Goal: Task Accomplishment & Management: Complete application form

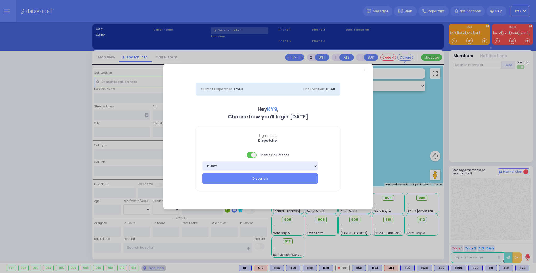
select select "15"
click at [251, 156] on span at bounding box center [252, 155] width 10 height 6
click at [242, 179] on button "Dispatch" at bounding box center [260, 179] width 116 height 10
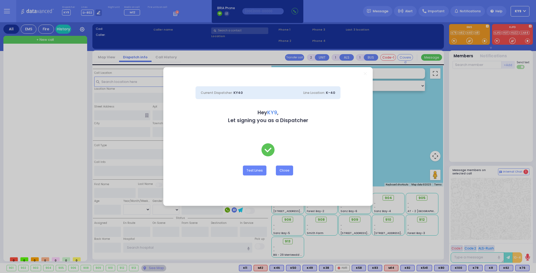
click at [285, 172] on div "Dispatcher KY9 ?" at bounding box center [268, 136] width 536 height 273
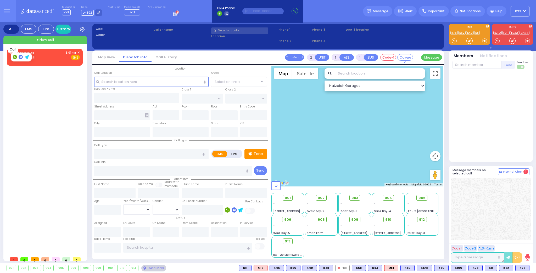
click at [14, 56] on rect at bounding box center [15, 57] width 4 height 4
type input "8456480001"
click at [78, 53] on span "✕" at bounding box center [79, 53] width 2 height 4
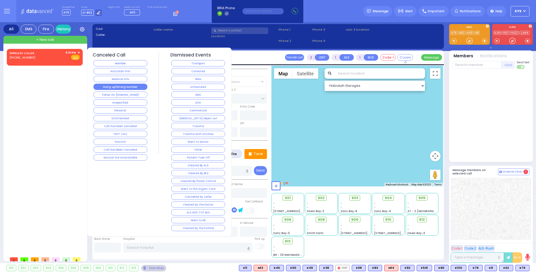
click at [121, 84] on button "Hang up/Wrong Number" at bounding box center [120, 87] width 54 height 6
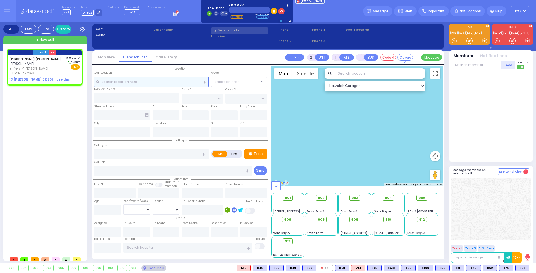
select select
radio input "true"
type input "[PERSON_NAME]"
select select
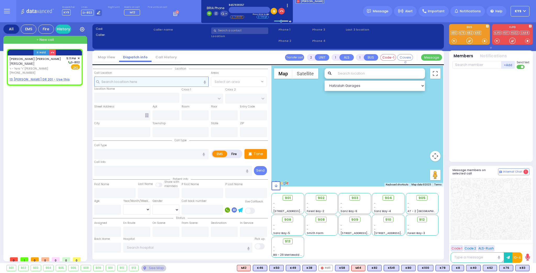
type input "17:11"
select select "Hatzalah Garages"
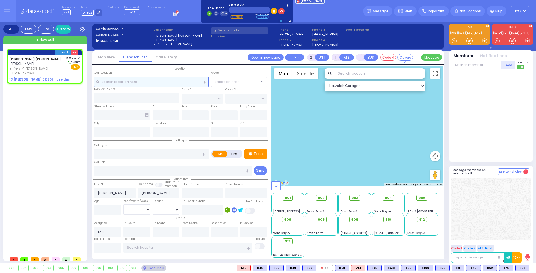
select select
radio input "true"
select select
select select "Hatzalah Garages"
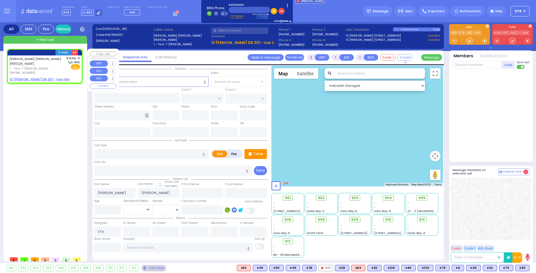
click at [40, 80] on u "13 ISRAEL ZUPNICK DR 201 - Use this" at bounding box center [39, 79] width 60 height 4
select select
radio input "true"
select select
select select "Hatzalah Garages"
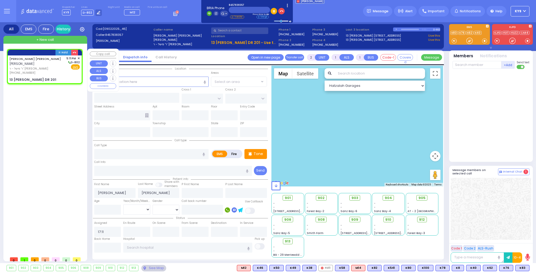
select select
radio input "true"
select select
type input "KAHAN DR"
type input "VAYOEL MOSHE COURT"
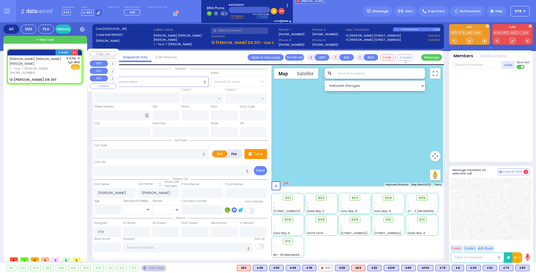
type input "13 ISRAEL ZUPNICK DR"
type input "201"
type input "Monroe"
type input "[US_STATE]"
type input "10950"
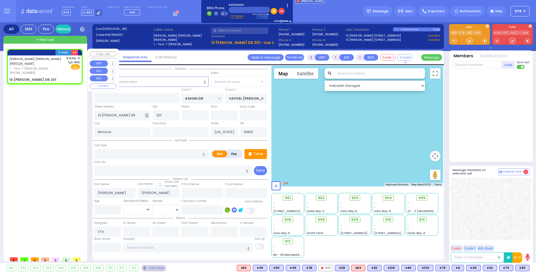
select select "Hatzalah Garages"
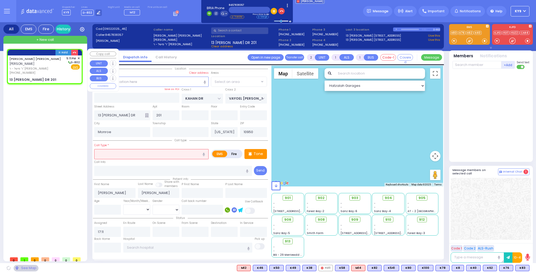
select select "SECTION 4"
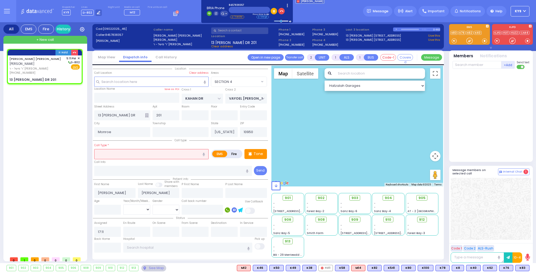
click at [172, 152] on input "text" at bounding box center [151, 154] width 114 height 10
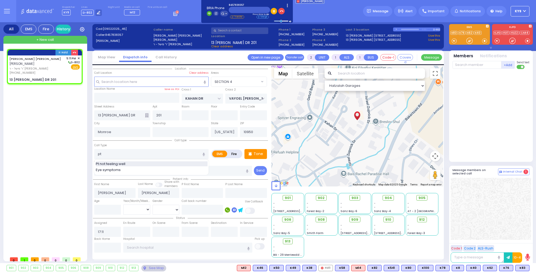
click at [132, 163] on div "Pt not feeling well" at bounding box center [152, 164] width 112 height 5
type input "Pt not feeling well"
type input "1"
type input "0"
click at [460, 66] on input "text" at bounding box center [477, 65] width 49 height 8
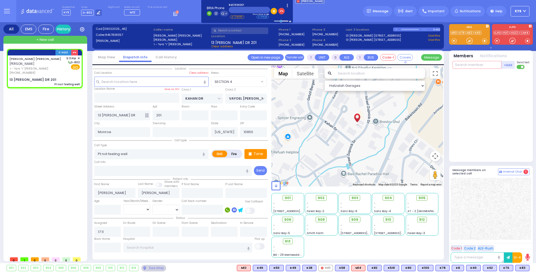
select select
radio input "true"
select select
select select "Hatzalah Garages"
select select "SECTION 4"
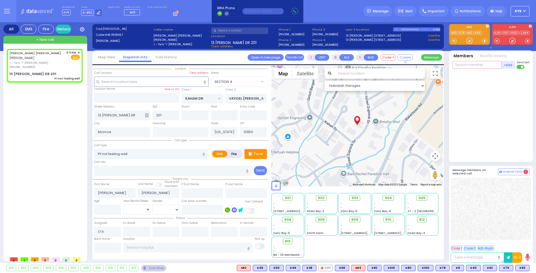
select select
radio input "true"
select select
select select "Hatzalah Garages"
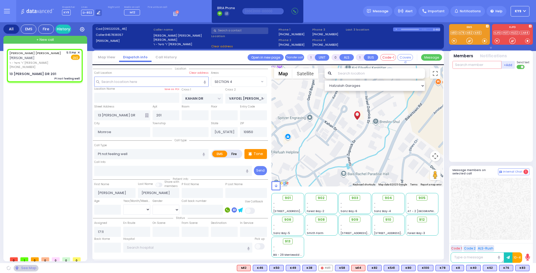
select select "SECTION 4"
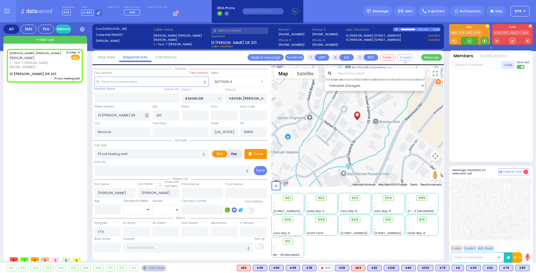
click at [485, 41] on span at bounding box center [484, 40] width 5 height 5
click at [466, 42] on div at bounding box center [469, 41] width 17 height 8
click at [469, 41] on div at bounding box center [469, 40] width 5 height 5
click at [483, 40] on span at bounding box center [484, 40] width 5 height 5
click at [470, 42] on div at bounding box center [469, 40] width 5 height 5
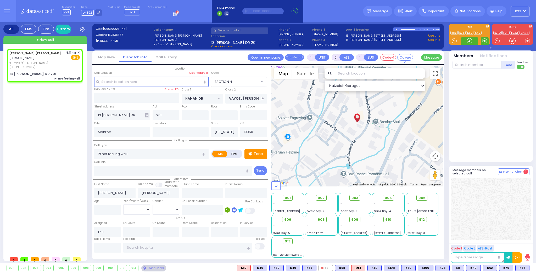
click at [485, 40] on span at bounding box center [484, 40] width 5 height 5
click at [469, 40] on div at bounding box center [469, 40] width 5 height 5
click at [485, 40] on span at bounding box center [484, 40] width 5 height 5
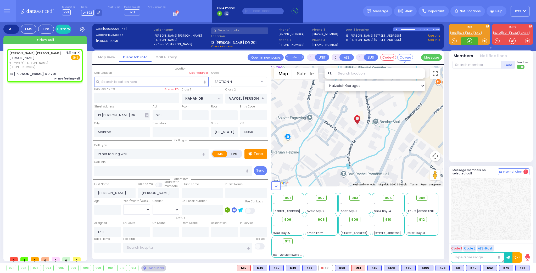
click at [471, 40] on div at bounding box center [469, 40] width 5 height 5
drag, startPoint x: 485, startPoint y: 40, endPoint x: 478, endPoint y: 41, distance: 6.7
click at [483, 40] on span at bounding box center [484, 40] width 5 height 5
click at [470, 40] on div at bounding box center [469, 40] width 5 height 5
click at [469, 40] on div at bounding box center [469, 40] width 5 height 5
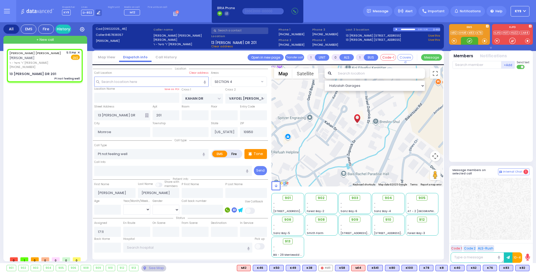
click at [468, 40] on div at bounding box center [469, 40] width 5 height 5
click at [521, 269] on span "K82" at bounding box center [523, 269] width 14 height 6
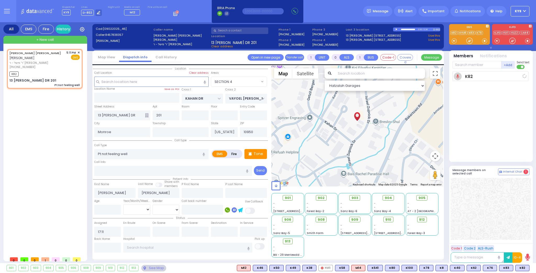
select select
radio input "true"
select select
type input "17:14"
select select "SECTION 4"
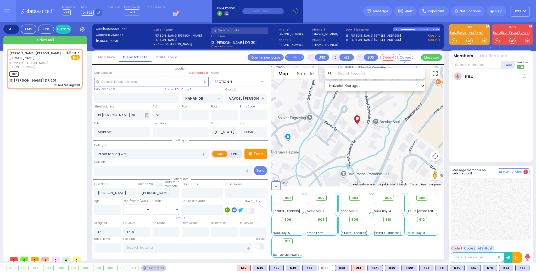
select select "Hatzalah Garages"
click at [525, 74] on icon at bounding box center [525, 75] width 3 height 3
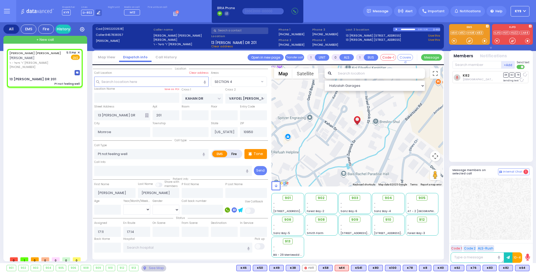
select select
radio input "true"
select select
select select "Hatzalah Garages"
select select "SECTION 4"
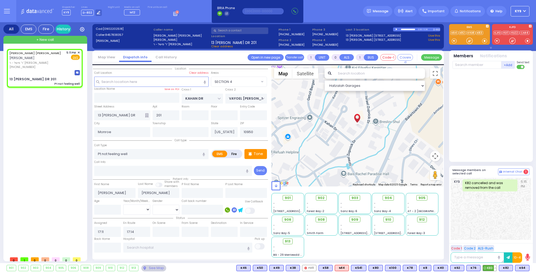
click at [496, 268] on button at bounding box center [495, 269] width 3 height 6
click at [494, 245] on icon at bounding box center [491, 244] width 5 height 5
click at [512, 268] on button at bounding box center [511, 269] width 3 height 6
click at [507, 244] on icon at bounding box center [507, 244] width 5 height 5
drag, startPoint x: 468, startPoint y: 39, endPoint x: 466, endPoint y: 50, distance: 11.2
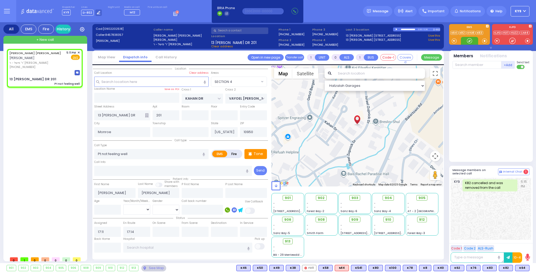
click at [468, 40] on div at bounding box center [469, 40] width 5 height 5
click at [524, 267] on span "K64" at bounding box center [523, 269] width 14 height 6
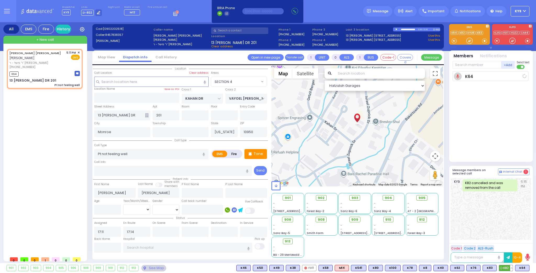
select select
radio input "true"
select select
click at [511, 267] on button at bounding box center [511, 269] width 3 height 6
select select "SECTION 4"
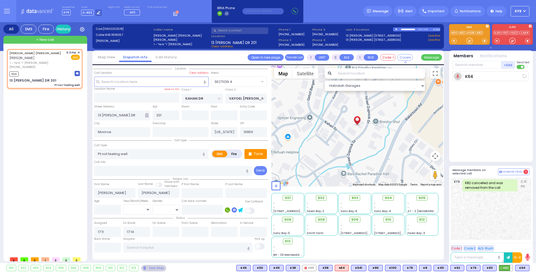
select select "Hatzalah Garages"
click at [512, 268] on button at bounding box center [511, 269] width 3 height 6
click at [508, 236] on icon at bounding box center [507, 237] width 5 height 5
click at [489, 122] on div "K64 Yoel Polatsek DR SO TR" at bounding box center [492, 114] width 78 height 86
click at [508, 268] on span "K82" at bounding box center [506, 269] width 14 height 6
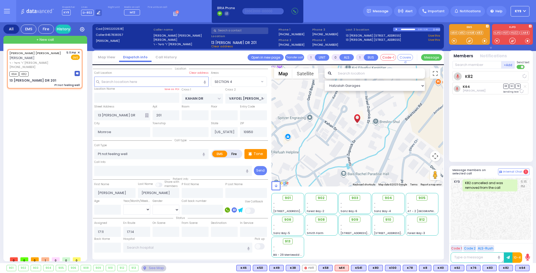
select select
radio input "true"
select select
select select "Hatzalah Garages"
select select "SECTION 4"
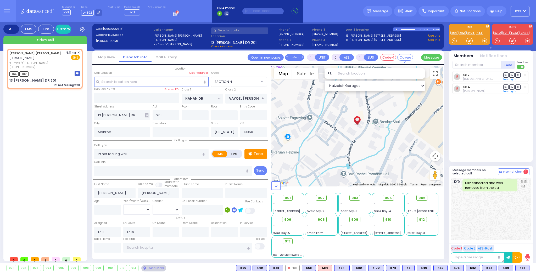
type input "6"
select select
radio input "true"
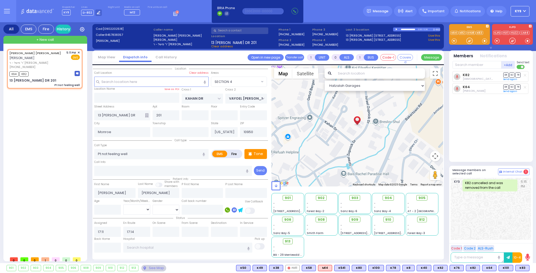
type input "Unknown"
select select "Year"
select select "Hatzalah Garages"
select select "SECTION 4"
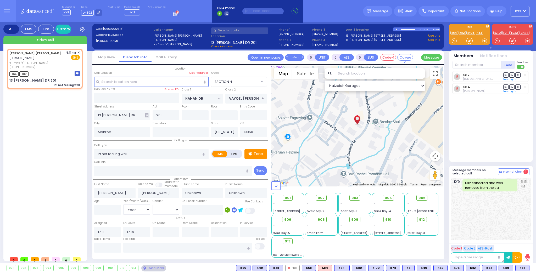
select select
radio input "true"
type input "Bluma"
type input "[PERSON_NAME]"
type input "71"
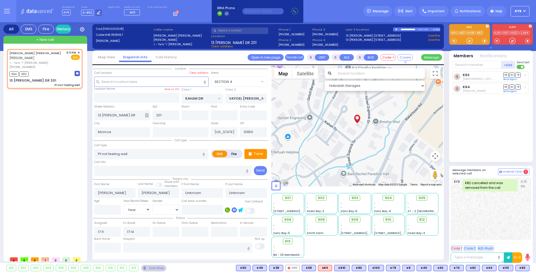
select select "Year"
select select "[DEMOGRAPHIC_DATA]"
select select "Hatzalah Garages"
select select "SECTION 4"
select select
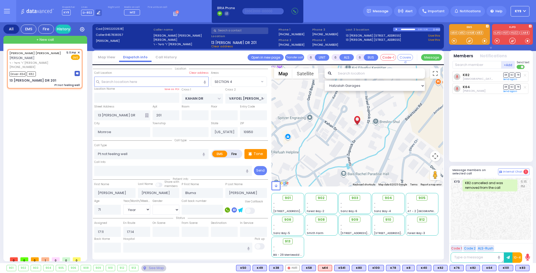
radio input "true"
select select "Year"
select select "[DEMOGRAPHIC_DATA]"
type input "17:19"
type input "17:40"
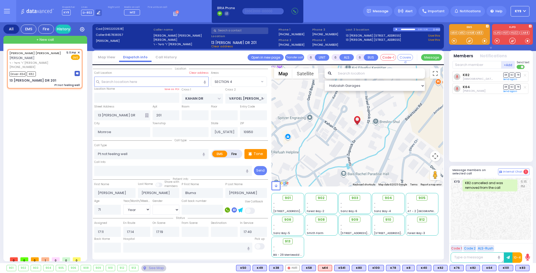
select select "Hatzalah Garages"
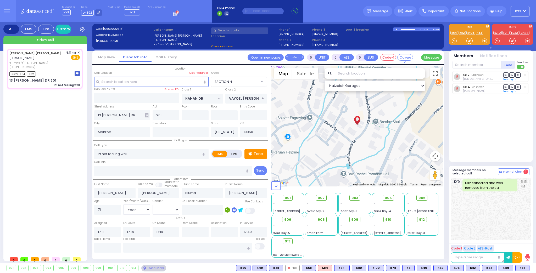
select select
radio input "true"
select select "Year"
select select "[DEMOGRAPHIC_DATA]"
select select "Hatzalah Garages"
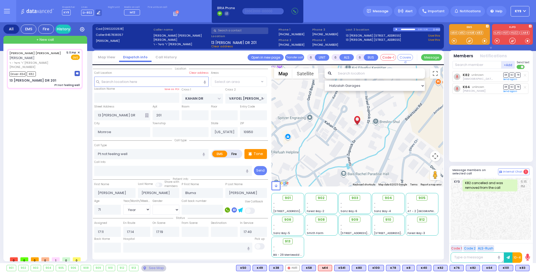
select select "SECTION 4"
select select
radio input "true"
select select "Year"
select select "[DEMOGRAPHIC_DATA]"
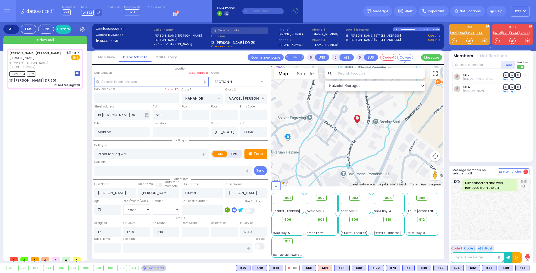
select select "Hatzalah Garages"
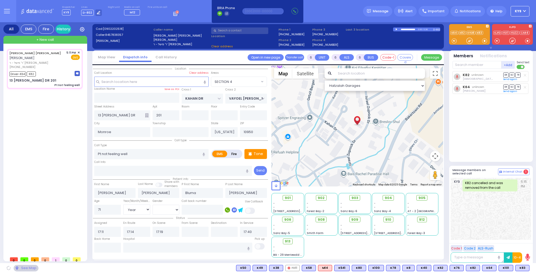
select select "SECTION 4"
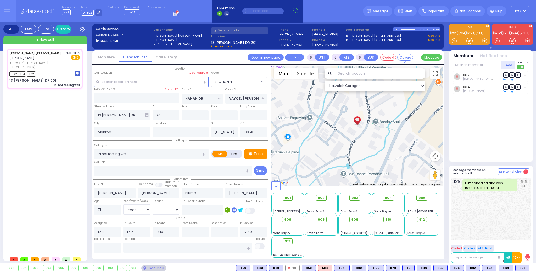
select select
radio input "true"
select select "Year"
select select "[DEMOGRAPHIC_DATA]"
select select "Hatzalah Garages"
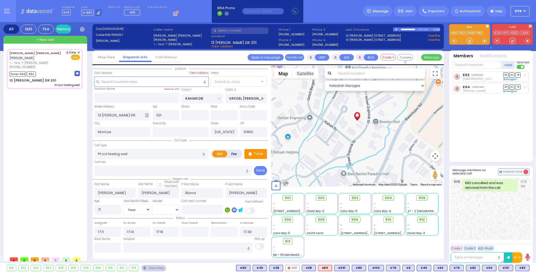
select select "SECTION 4"
click at [112, 248] on input "text" at bounding box center [107, 248] width 27 height 10
type input "17:42"
select select
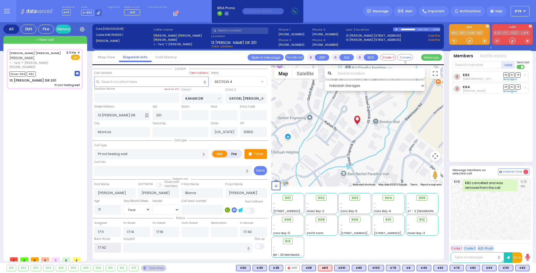
radio input "true"
select select
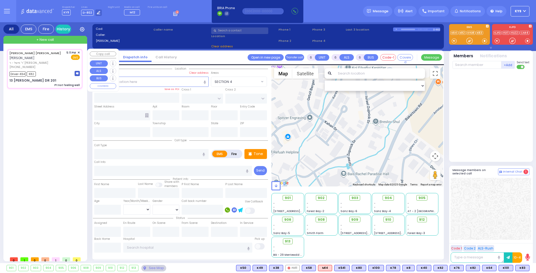
click at [53, 62] on span "ר' פישל - ר' [PERSON_NAME]" at bounding box center [36, 63] width 55 height 4
click at [57, 71] on div "Driver-K64 K82" at bounding box center [44, 73] width 70 height 7
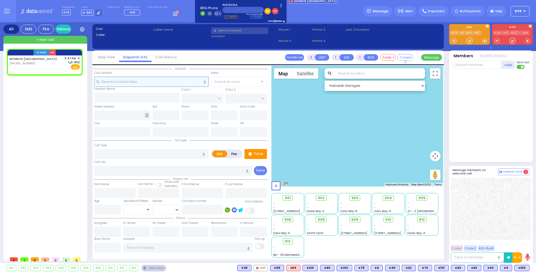
select select
radio input "true"
select select
type input "17:47"
select select "Hatzalah Garages"
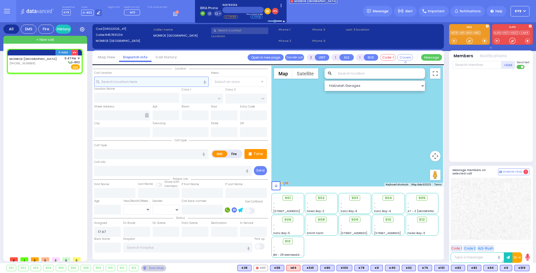
select select
radio input "true"
select select
select select "Hatzalah Garages"
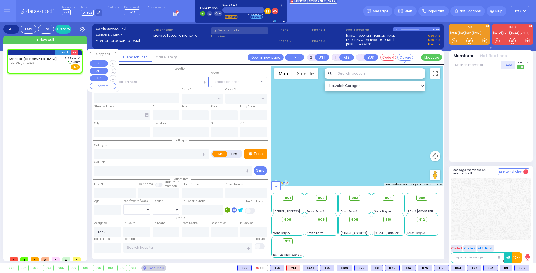
click at [45, 67] on div "MONROE NY (845) 783-1234 5:47 PM ✕ D-802" at bounding box center [44, 63] width 70 height 14
select select
radio input "true"
select select
select select "Hatzalah Garages"
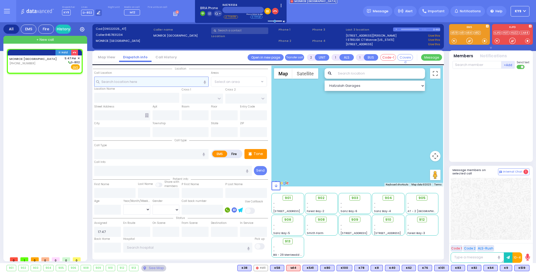
click at [119, 83] on input "text" at bounding box center [151, 82] width 114 height 10
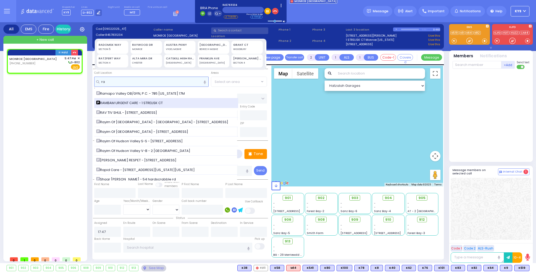
type input "ra"
click at [130, 103] on span "RAMBAM URGENT CARE - 1 STRELISK CT" at bounding box center [130, 103] width 68 height 5
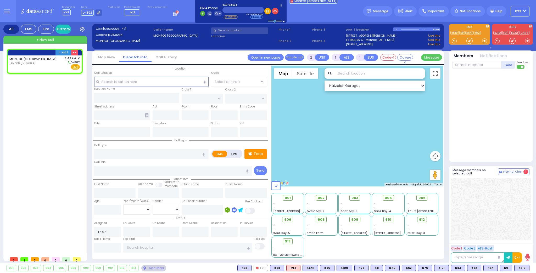
select select
radio input "true"
select select
select select "Hatzalah Garages"
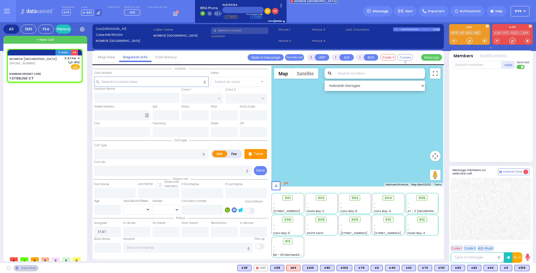
type input "RAMBAM URGENT CARE"
type input "FOREST RD"
type input "1 STRELISK CT"
type input "[PERSON_NAME]"
type input "[US_STATE]"
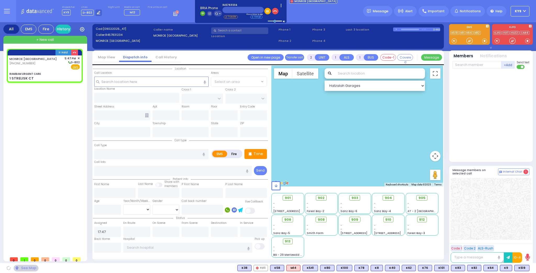
type input "10950"
select select "MONROE"
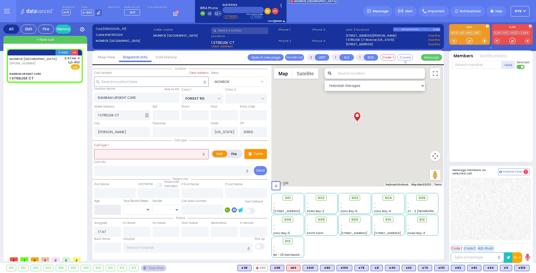
click at [106, 209] on input "number" at bounding box center [107, 210] width 27 height 10
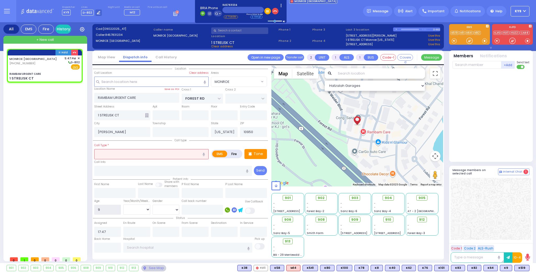
type input "9"
click at [132, 205] on select "Year Month Week Day" at bounding box center [136, 210] width 27 height 10
select select "Year"
click at [123, 205] on select "Year Month Week Day" at bounding box center [136, 210] width 27 height 10
select select
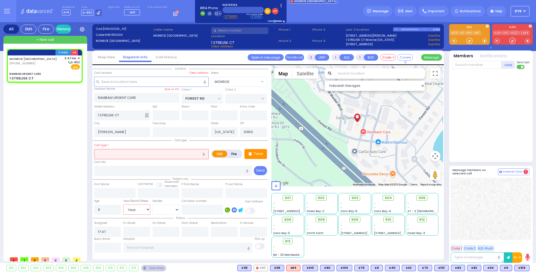
radio input "true"
select select
select select "Hatzalah Garages"
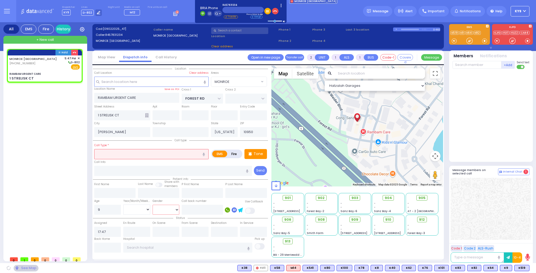
click at [158, 209] on select "Male Female" at bounding box center [166, 210] width 27 height 10
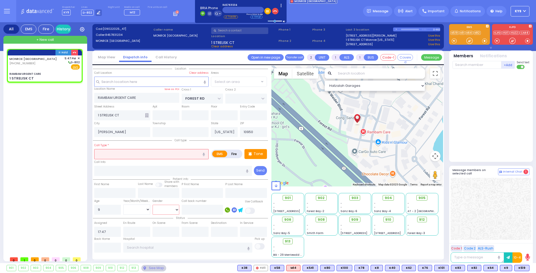
select select "[DEMOGRAPHIC_DATA]"
click at [153, 205] on select "Male Female" at bounding box center [166, 210] width 27 height 10
radio input "true"
select select
select select "[DEMOGRAPHIC_DATA]"
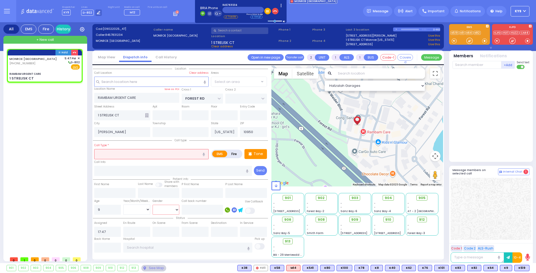
select select
select select "Hatzalah Garages"
select select
radio input "true"
select select
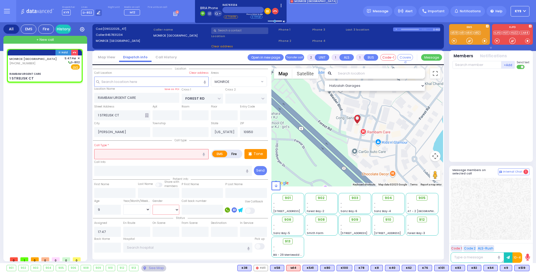
select select "[DEMOGRAPHIC_DATA]"
select select "MONROE"
select select "Hatzalah Garages"
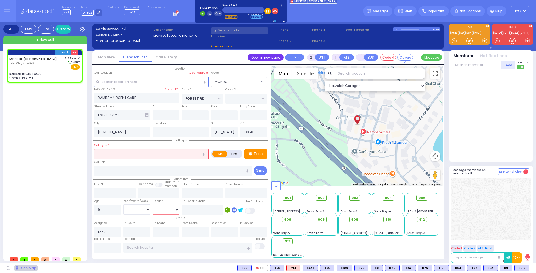
select select "MONROE"
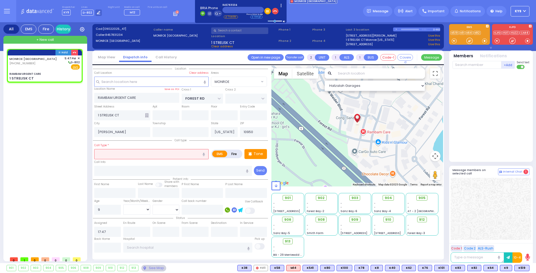
click at [238, 31] on input "text" at bounding box center [239, 30] width 57 height 7
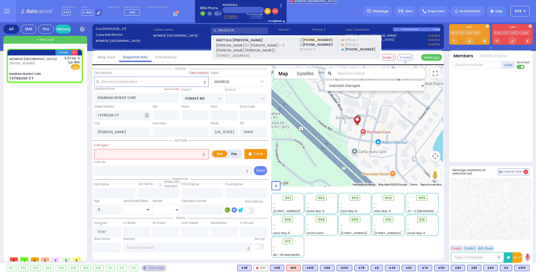
type input "8454212278"
click at [250, 44] on span "נפתלי יוסף מענדלאוויטש (ר' יושע - ר' ישראל הערש ווייס)" at bounding box center [254, 48] width 77 height 10
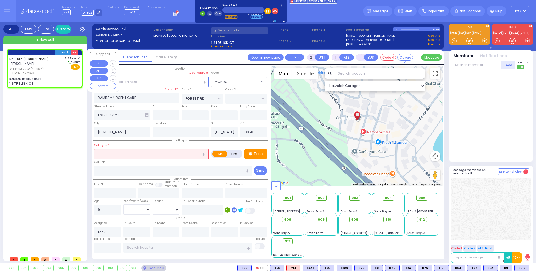
select select
radio input "true"
type input "[PERSON_NAME]"
select select
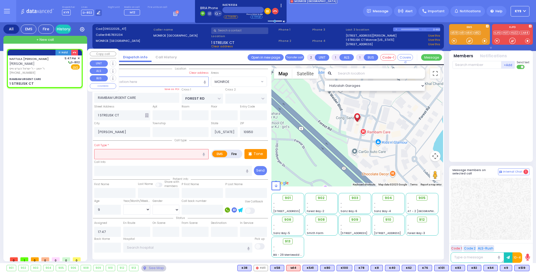
select select
select select "Hatzalah Garages"
select select "MONROE"
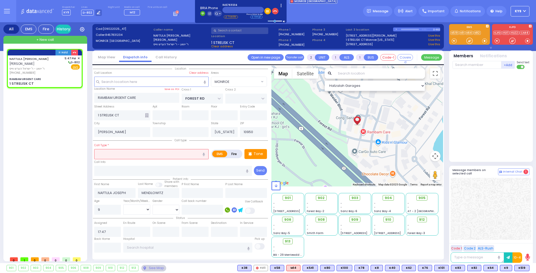
click at [230, 31] on input "text" at bounding box center [239, 30] width 57 height 7
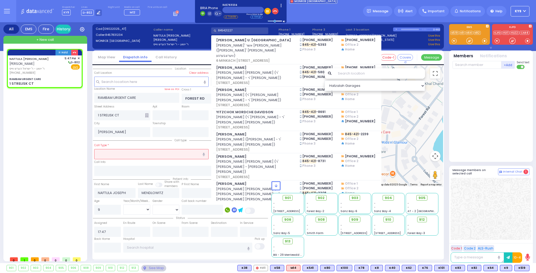
type input "8454212278"
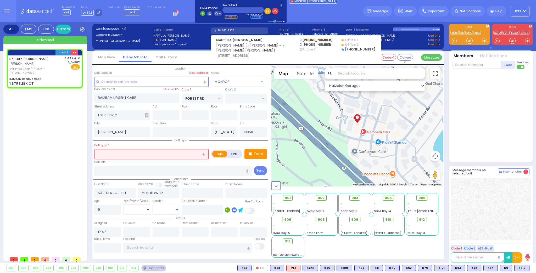
drag, startPoint x: 239, startPoint y: 30, endPoint x: 217, endPoint y: 29, distance: 21.7
click at [214, 30] on input "8454212278" at bounding box center [239, 30] width 57 height 7
type input "8459284797"
click at [50, 107] on div "Hold NAFTULA JOSEPH MENDLOWITZ נפתלי יוסף מענדלאוויטש" at bounding box center [46, 151] width 78 height 205
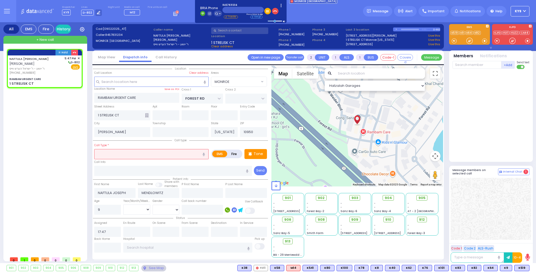
click at [121, 156] on input "text" at bounding box center [151, 154] width 114 height 10
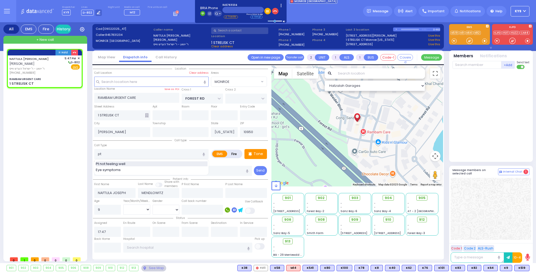
click at [115, 163] on span "Pt not feeling well" at bounding box center [111, 164] width 31 height 5
type input "Pt not feeling well"
type input "1"
type input "0"
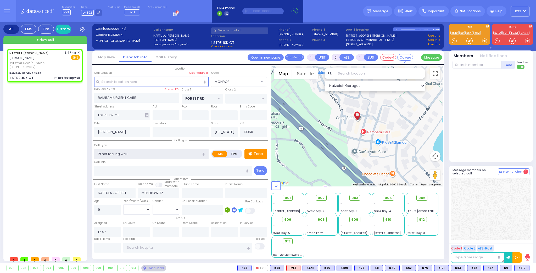
select select
radio input "true"
select select
select select "Hatzalah Garages"
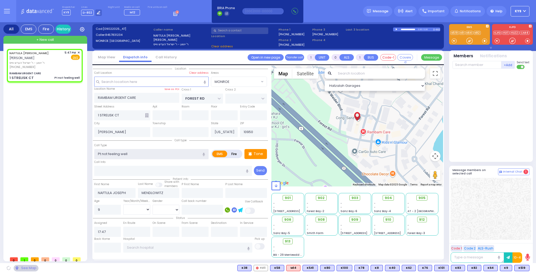
select select
radio input "true"
select select
select select "Hatzalah Garages"
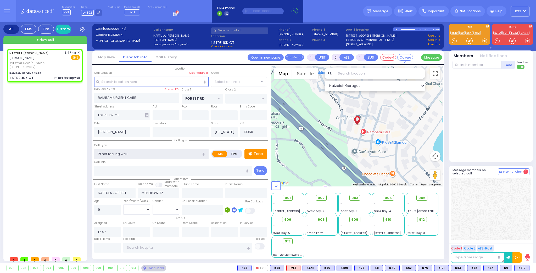
select select "MONROE"
click at [136, 209] on select "Year Month Week Day" at bounding box center [136, 210] width 27 height 10
select select "Year"
click at [123, 205] on select "Year Month Week Day" at bounding box center [136, 210] width 27 height 10
select select
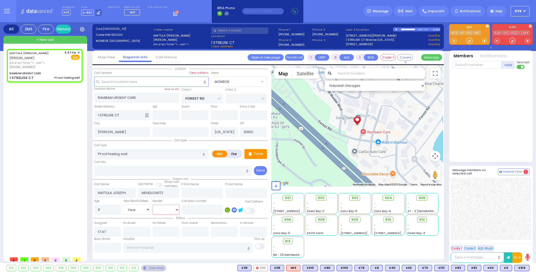
radio input "true"
select select "Year"
click at [160, 209] on select "Male Female" at bounding box center [166, 210] width 27 height 10
select select "Hatzalah Garages"
select select
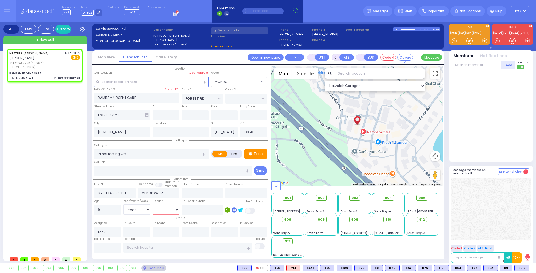
radio input "true"
select select "Year"
select select "[DEMOGRAPHIC_DATA]"
click at [153, 205] on select "Male Female" at bounding box center [166, 210] width 27 height 10
select select "Hatzalah Garages"
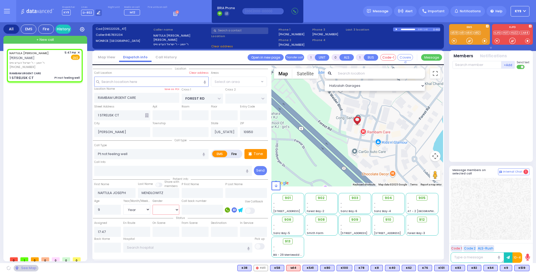
select select "MONROE"
select select
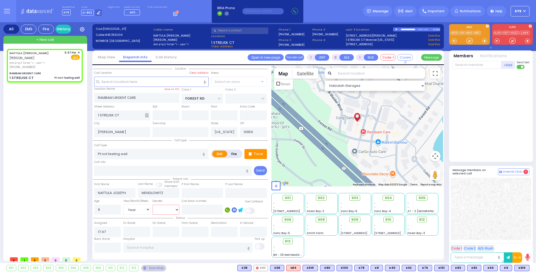
radio input "true"
select select "Year"
select select "[DEMOGRAPHIC_DATA]"
select select
select select "Hatzalah Garages"
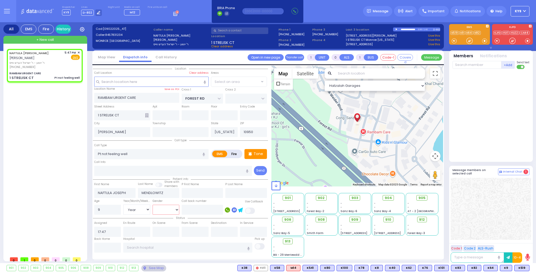
select select "MONROE"
click at [485, 42] on span at bounding box center [484, 40] width 5 height 5
click at [468, 41] on div at bounding box center [469, 40] width 5 height 5
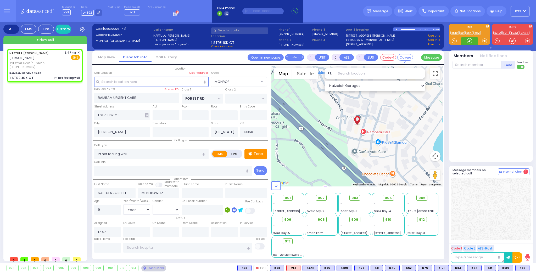
click at [468, 40] on div at bounding box center [469, 40] width 5 height 5
click at [468, 42] on div at bounding box center [469, 40] width 5 height 5
click at [485, 41] on span at bounding box center [484, 40] width 5 height 5
click at [469, 40] on div at bounding box center [469, 40] width 5 height 5
click at [524, 266] on span "K83" at bounding box center [523, 269] width 14 height 6
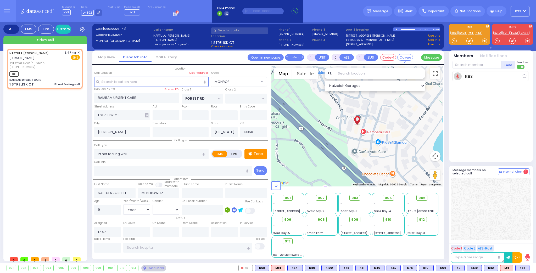
select select
radio input "true"
select select "Year"
select select "[DEMOGRAPHIC_DATA]"
type input "17:50"
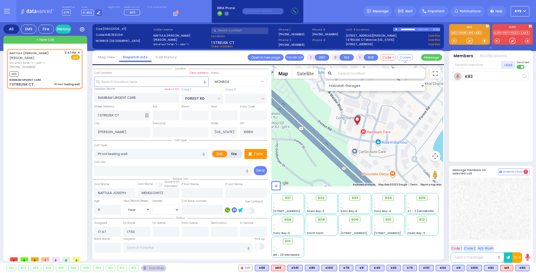
select select "Hatzalah Garages"
select select "MONROE"
click at [471, 40] on div at bounding box center [469, 40] width 5 height 5
click at [522, 268] on span "K82" at bounding box center [523, 269] width 14 height 6
select select
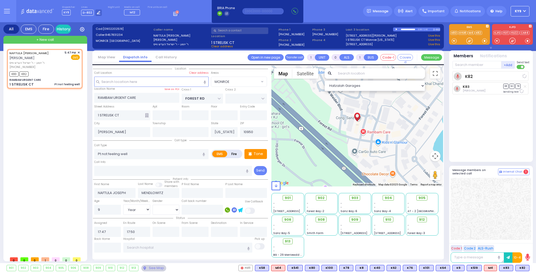
radio input "true"
select select "Year"
select select "[DEMOGRAPHIC_DATA]"
select select "Hatzalah Garages"
select select "MONROE"
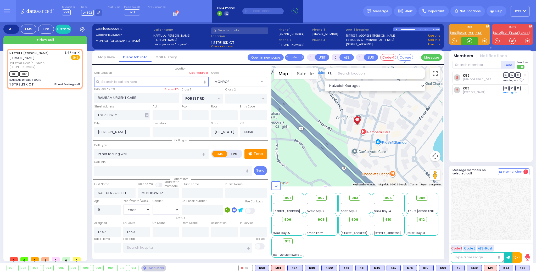
click at [470, 42] on div at bounding box center [469, 40] width 5 height 5
click at [528, 269] on button at bounding box center [528, 269] width 3 height 6
click at [526, 243] on icon at bounding box center [524, 244] width 5 height 5
click at [497, 131] on div "K82 Shia Grunhut DR SO TR" at bounding box center [492, 114] width 78 height 86
click at [468, 42] on div at bounding box center [469, 40] width 5 height 5
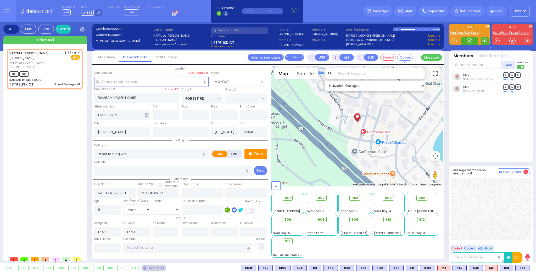
click at [484, 42] on span at bounding box center [484, 40] width 5 height 5
drag, startPoint x: 470, startPoint y: 42, endPoint x: 467, endPoint y: 43, distance: 3.2
click at [467, 43] on div at bounding box center [469, 40] width 5 height 5
click at [484, 41] on span at bounding box center [484, 40] width 5 height 5
click at [470, 41] on div at bounding box center [469, 40] width 5 height 5
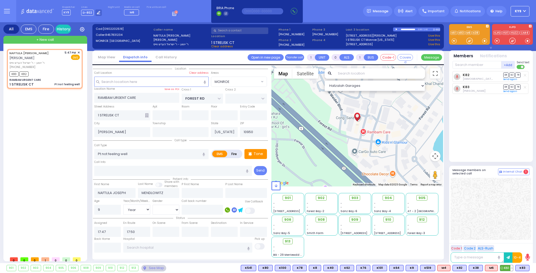
click at [512, 268] on button at bounding box center [512, 269] width 3 height 6
click at [509, 245] on icon at bounding box center [507, 244] width 5 height 5
click at [493, 142] on div "K82 Shia Grunhut DR SO TR" at bounding box center [492, 114] width 78 height 86
click at [483, 42] on span at bounding box center [484, 40] width 5 height 5
click at [468, 41] on div at bounding box center [469, 40] width 5 height 5
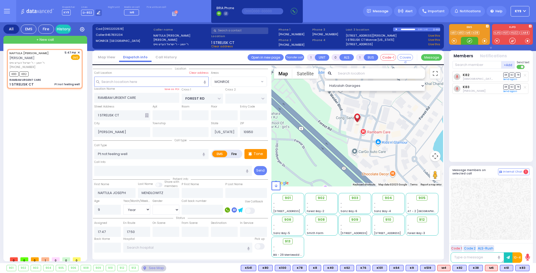
drag, startPoint x: 470, startPoint y: 40, endPoint x: 469, endPoint y: 52, distance: 11.8
click at [470, 41] on div at bounding box center [469, 40] width 5 height 5
click at [472, 66] on input "text" at bounding box center [477, 65] width 49 height 8
type input "57"
click at [483, 74] on div "KY57" at bounding box center [470, 75] width 26 height 5
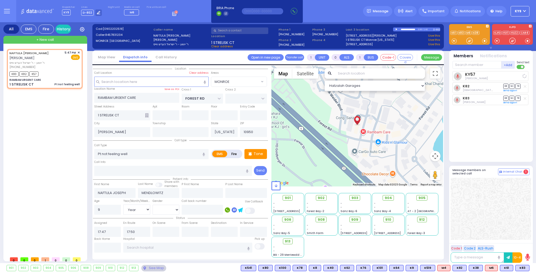
select select
radio input "true"
select select "Year"
select select "[DEMOGRAPHIC_DATA]"
select select "Hatzalah Garages"
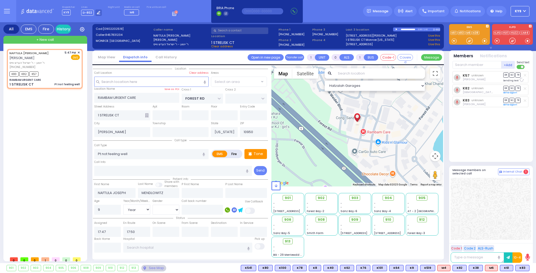
select select "MONROE"
click at [469, 39] on div at bounding box center [469, 40] width 5 height 5
click at [468, 41] on div at bounding box center [469, 40] width 5 height 5
click at [470, 42] on div at bounding box center [469, 40] width 5 height 5
click at [469, 41] on div at bounding box center [469, 40] width 5 height 5
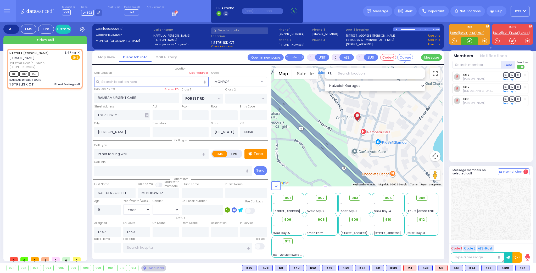
click at [466, 42] on div at bounding box center [469, 41] width 17 height 8
click at [357, 198] on span "903" at bounding box center [356, 198] width 7 height 5
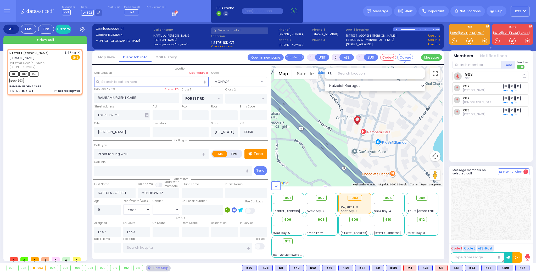
select select
radio input "true"
select select "Year"
select select "[DEMOGRAPHIC_DATA]"
select select "Hatzalah Garages"
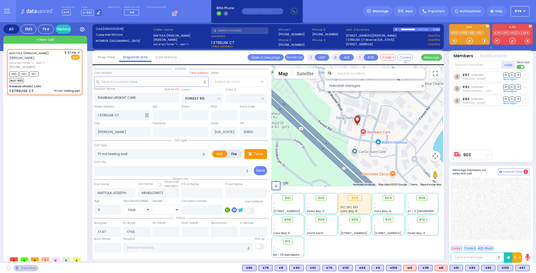
select select "MONROE"
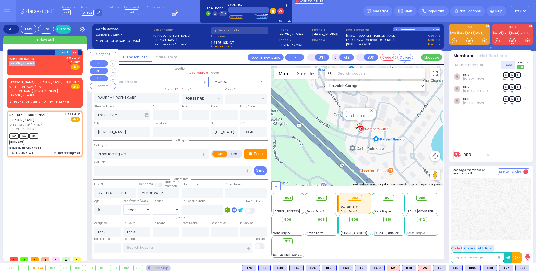
click at [46, 63] on div "WIRELESS CALLER (845) 717-1465 6:11 PM ✕ D-802" at bounding box center [44, 63] width 70 height 14
type input "2"
type input "1"
select select
radio input "true"
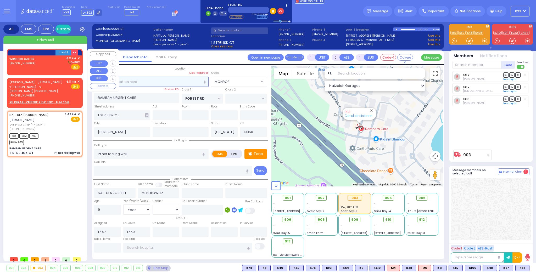
select select
type input "18:11"
select select "Hatzalah Garages"
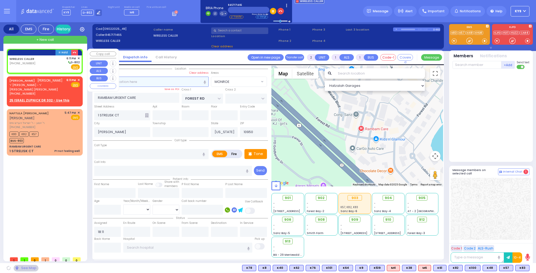
select select
radio input "true"
select select
select select "Hatzalah Garages"
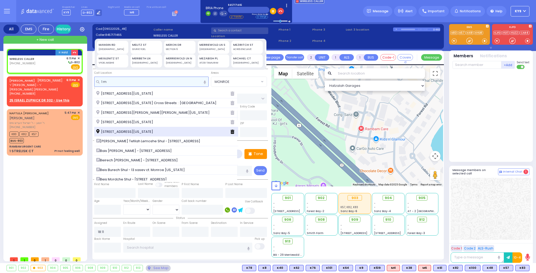
type input "1 m"
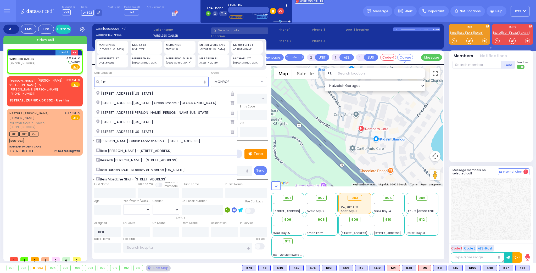
click at [151, 129] on span "[STREET_ADDRESS][PERSON_NAME][PERSON_NAME][US_STATE]" at bounding box center [125, 131] width 59 height 5
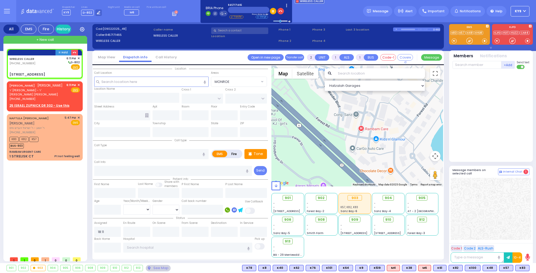
select select
radio input "true"
select select
select select "Hatzalah Garages"
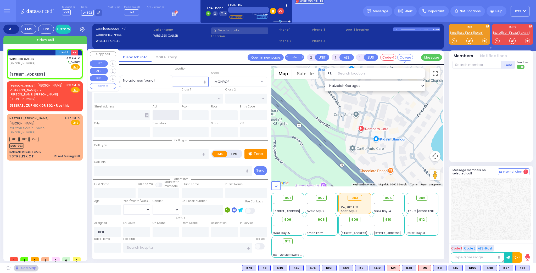
type input "GILBERT ST"
type input "VAN ARSDALE RD"
type input "1 Meribeth Lane"
type input "Monroe"
type input "[US_STATE]"
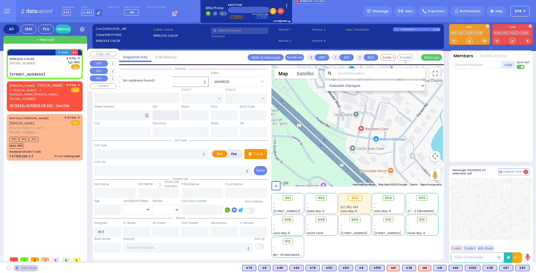
type input "10950"
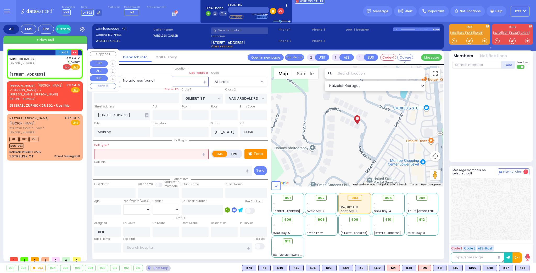
click at [67, 69] on span "Fire" at bounding box center [67, 66] width 8 height 5
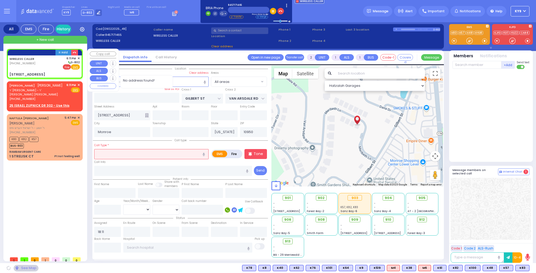
select select
radio input "false"
radio input "true"
select select
select select "Hatzalah Garages"
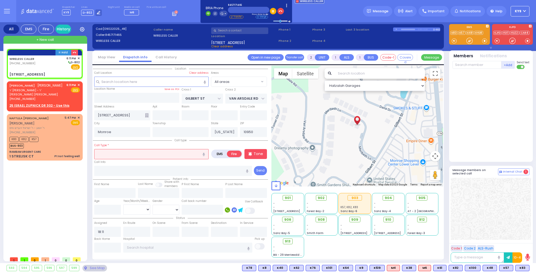
click at [99, 155] on input "text" at bounding box center [151, 154] width 114 height 10
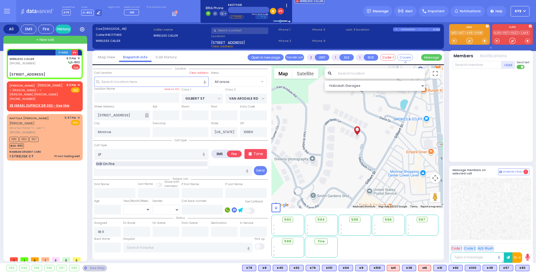
click at [99, 163] on span "Grill On Fire" at bounding box center [106, 164] width 21 height 5
type input "Grill On Fire"
select select
radio input "true"
select select
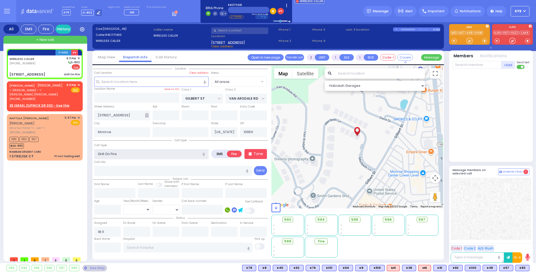
select select "Hatzalah Garages"
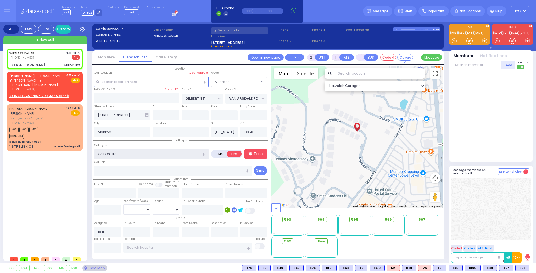
select select
radio input "true"
select select
select select "Hatzalah Garages"
click at [67, 86] on div "HERSH LEIB LANDAU הערש לייב לאנדא ר' מרדכי - ר' דוד מאיר גאלדשטיין (845) 662-04…" at bounding box center [44, 82] width 70 height 18
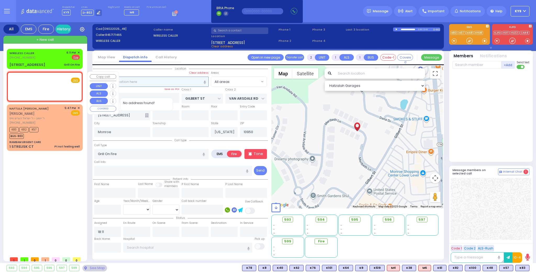
select select
radio input "true"
type input "HERSH LEIB"
type input "LANDAU"
select select
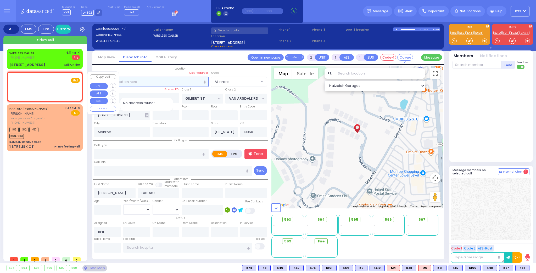
select select "Hatzalah Garages"
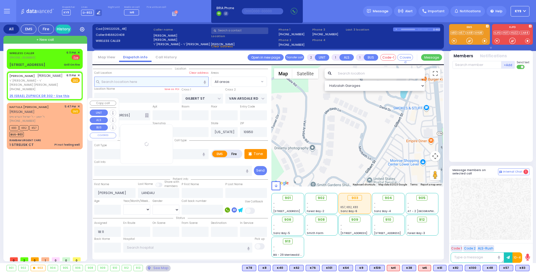
select select
radio input "true"
select select
select select "Hatzalah Garages"
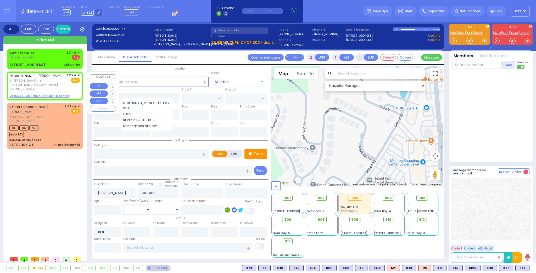
click at [43, 94] on u "25 ISRAEL ZUPNICK DR 302 - Use this" at bounding box center [39, 96] width 60 height 4
select select
radio input "true"
select select
select select "Hatzalah Garages"
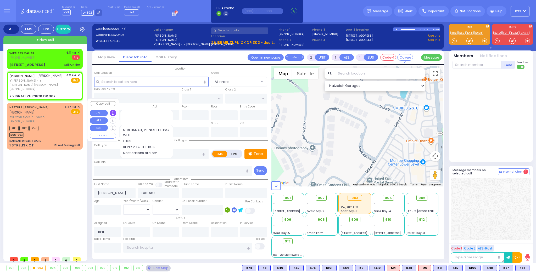
select select
radio input "true"
select select
type input "GETZIL BERGER BLVD"
type input "ACRES RD"
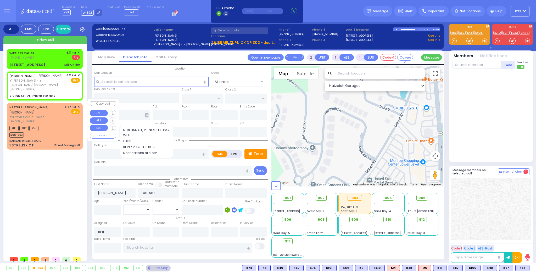
type input "25 ISRAEL ZUPNICK DR"
type input "302"
type input "Monroe"
type input "[US_STATE]"
type input "10950"
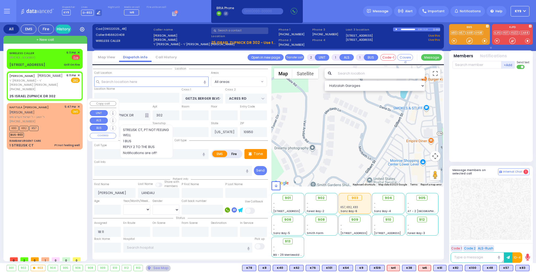
select select "SECTION 4"
select select "Hatzalah Garages"
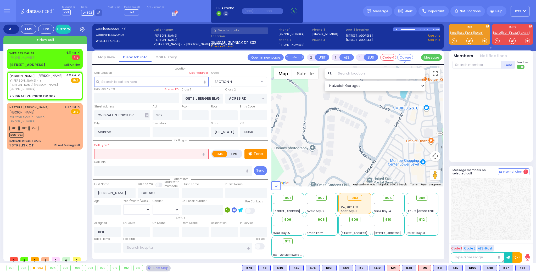
drag, startPoint x: 114, startPoint y: 151, endPoint x: 118, endPoint y: 149, distance: 4.4
click at [115, 151] on input "text" at bounding box center [151, 154] width 114 height 10
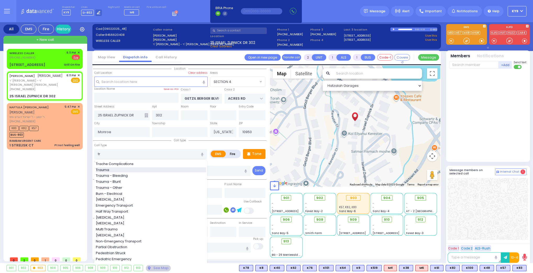
click at [142, 171] on div "Trauma" at bounding box center [151, 170] width 110 height 5
type input "Trauma"
type input "0"
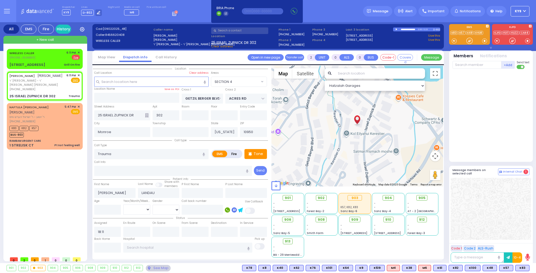
click at [483, 41] on span at bounding box center [484, 40] width 5 height 5
click at [470, 42] on div at bounding box center [469, 40] width 5 height 5
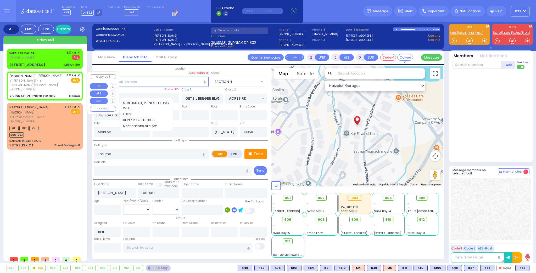
click at [62, 86] on div "HERSH LEIB LANDAU הערש לייב לאנדא ר' מרדכי - ר' דוד מאיר גאלדשטיין (845) 662-04…" at bounding box center [44, 82] width 70 height 18
click at [528, 269] on button at bounding box center [528, 269] width 3 height 6
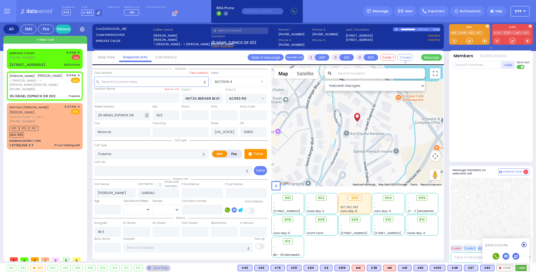
click at [524, 242] on div "09/02/25 6:13:04 PM" at bounding box center [506, 245] width 47 height 11
click at [523, 244] on icon at bounding box center [524, 244] width 5 height 5
click at [469, 40] on div at bounding box center [469, 40] width 5 height 5
click at [523, 268] on span "K85" at bounding box center [523, 269] width 14 height 6
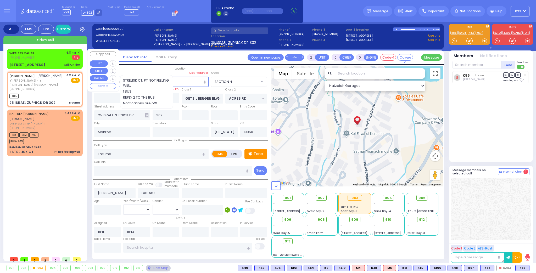
click at [48, 60] on div "WIRELESS CALLER (845) 717-1465 6:11 PM ✕ EMS Fire" at bounding box center [45, 59] width 74 height 19
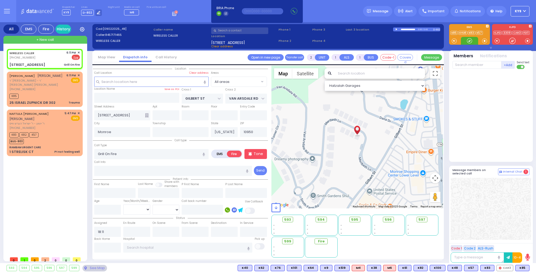
click at [472, 41] on div at bounding box center [469, 40] width 5 height 5
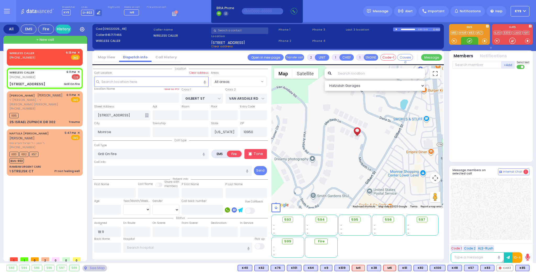
click at [471, 41] on div at bounding box center [469, 40] width 5 height 5
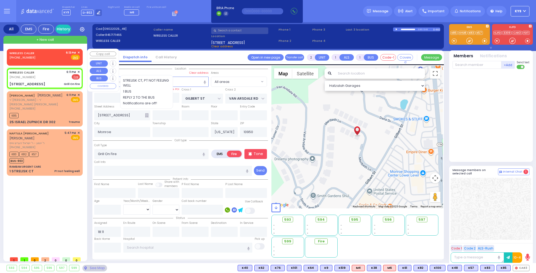
click at [80, 52] on div "WIRELESS CALLER (845) 717-1465 6:13 PM ✕ Fire EMS" at bounding box center [45, 56] width 74 height 13
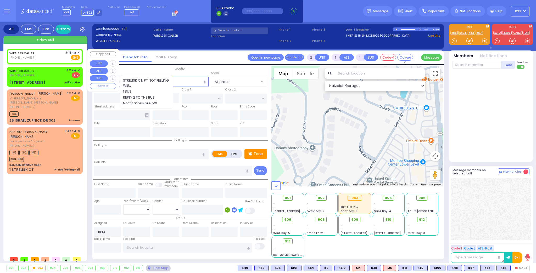
click at [78, 52] on span "✕" at bounding box center [79, 53] width 2 height 4
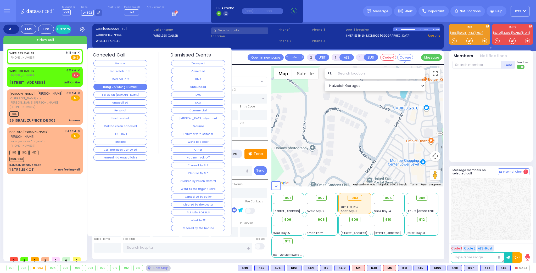
click at [134, 86] on button "Hang up/Wrong Number" at bounding box center [120, 87] width 54 height 6
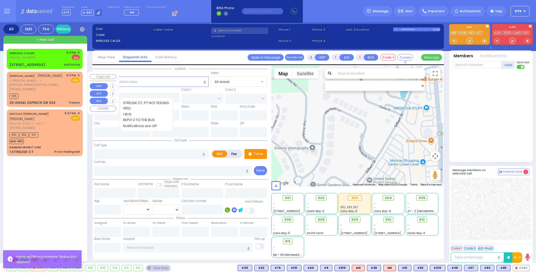
click at [58, 92] on div "K85" at bounding box center [44, 95] width 70 height 7
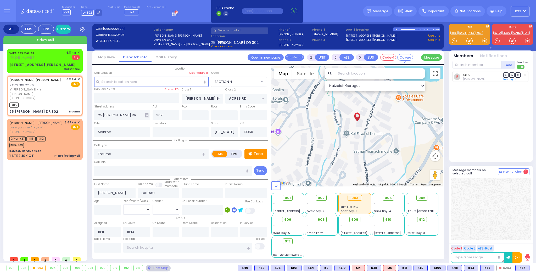
select select "SECTION 4"
select select
drag, startPoint x: 468, startPoint y: 42, endPoint x: 366, endPoint y: 41, distance: 102.9
click at [468, 41] on div at bounding box center [469, 40] width 5 height 5
click at [57, 130] on div "[PHONE_NUMBER]" at bounding box center [35, 132] width 53 height 4
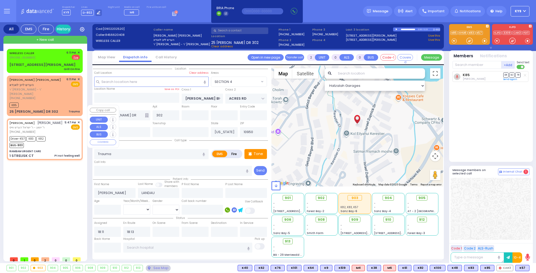
type input "6"
select select
type input "Pt not feeling well"
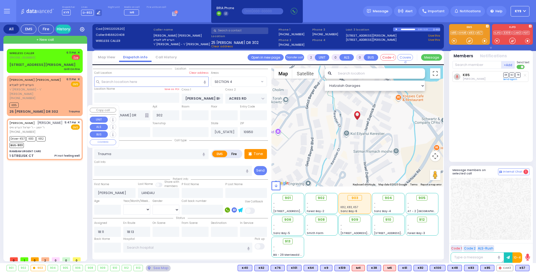
radio input "true"
type input "[PERSON_NAME]"
type input "Unknown"
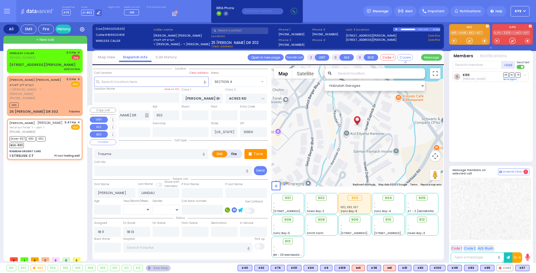
type input "9"
select select "Year"
select select "[DEMOGRAPHIC_DATA]"
type input "17:47"
type input "17:50"
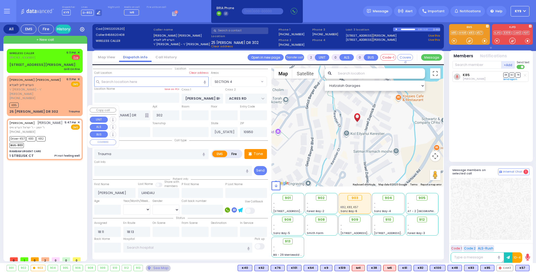
type input "17:51"
type input "18:20"
select select "Hatzalah Garages"
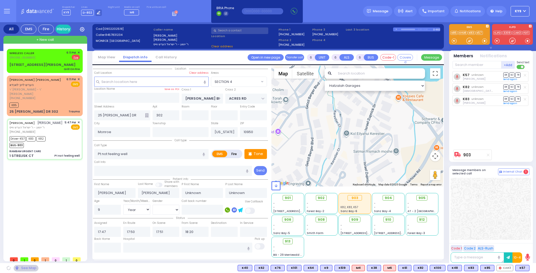
select select
radio input "true"
select select "Year"
select select "[DEMOGRAPHIC_DATA]"
type input "RAMBAM URGENT CARE"
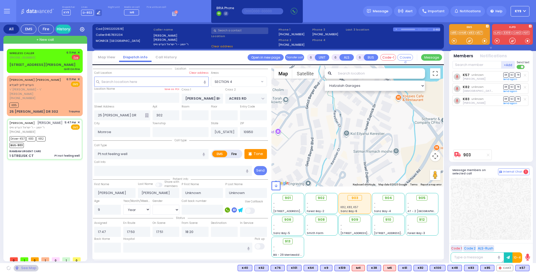
type input "FOREST RD"
type input "1 STRELISK CT"
type input "[PERSON_NAME]"
select select "Hatzalah Garages"
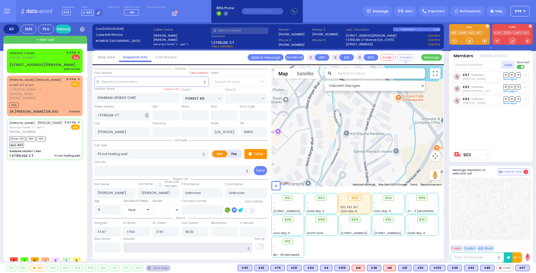
drag, startPoint x: 162, startPoint y: 245, endPoint x: 160, endPoint y: 242, distance: 4.1
click at [163, 245] on input "text" at bounding box center [187, 248] width 129 height 10
select select "MONROE"
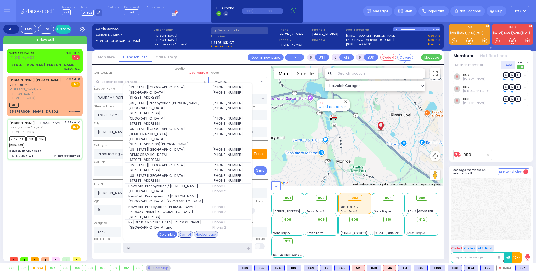
type input "pr"
click at [172, 233] on div "Columbia" at bounding box center [167, 234] width 20 height 7
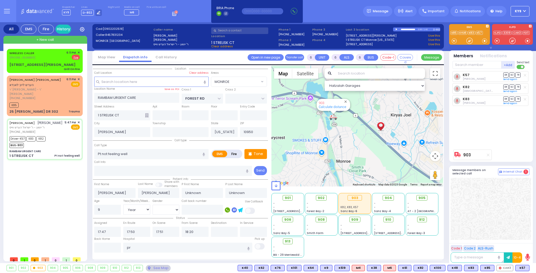
select select
radio input "true"
select select "Year"
select select "[DEMOGRAPHIC_DATA]"
type input "[US_STATE][GEOGRAPHIC_DATA]- [GEOGRAPHIC_DATA]"
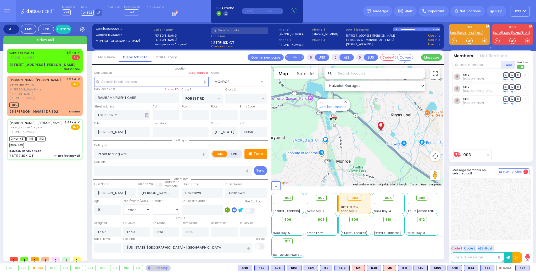
select select "Hatzalah Garages"
select select "MONROE"
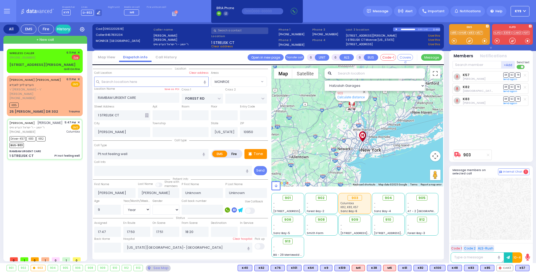
select select
radio input "true"
type input "Tzvi"
type input "Stauber"
select select "Year"
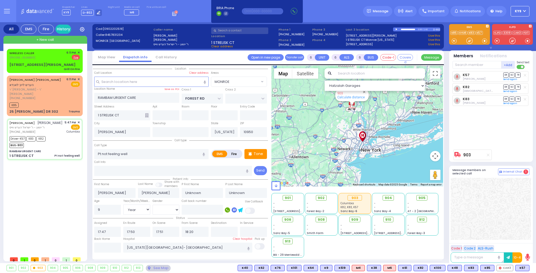
select select "[DEMOGRAPHIC_DATA]"
select select "Hatzalah Garages"
select select "MONROE"
select select
radio input "true"
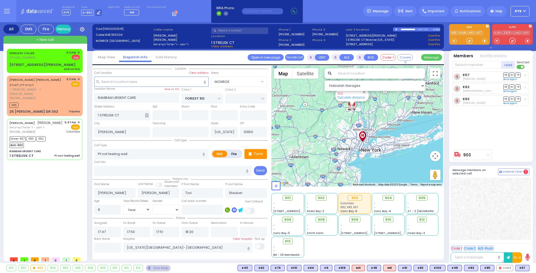
select select "Year"
select select "[DEMOGRAPHIC_DATA]"
select select "Hatzalah Garages"
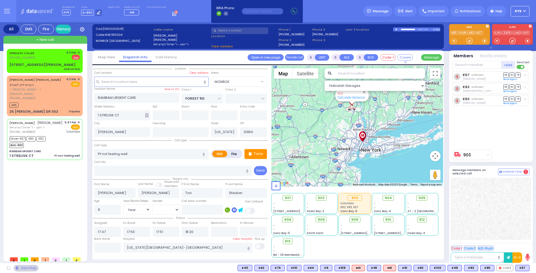
select select "MONROE"
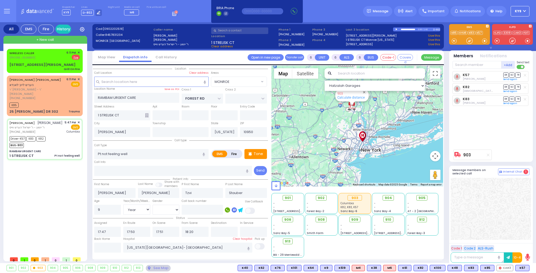
select select
radio input "true"
select select "Year"
select select "[DEMOGRAPHIC_DATA]"
select select "Hatzalah Garages"
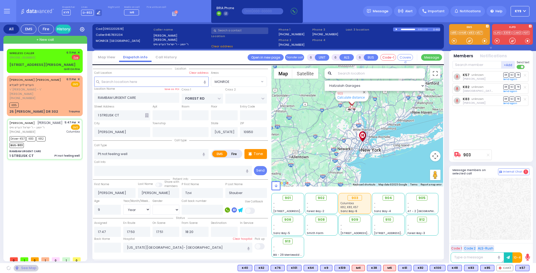
select select "MONROE"
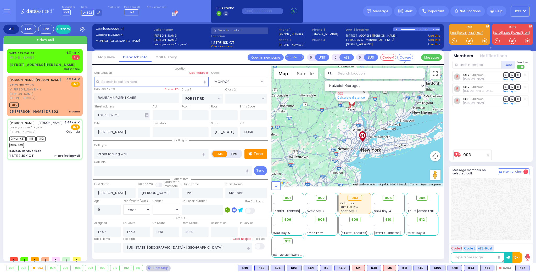
select select
radio input "true"
select select "Year"
select select "[DEMOGRAPHIC_DATA]"
select select "Hatzalah Garages"
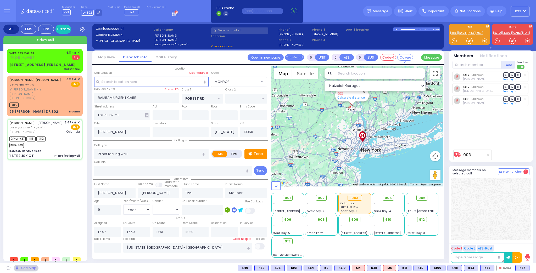
select select "MONROE"
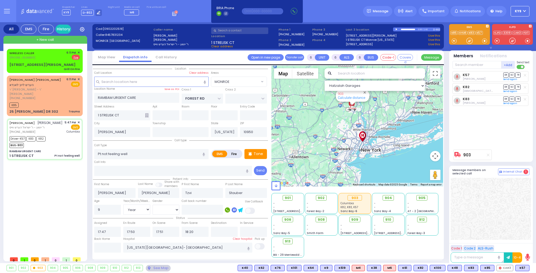
select select
radio input "true"
select select "Year"
select select "[DEMOGRAPHIC_DATA]"
select select "Hatzalah Garages"
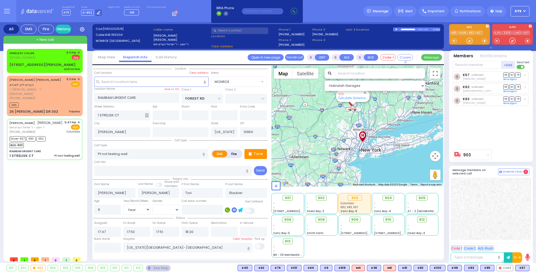
select select "MONROE"
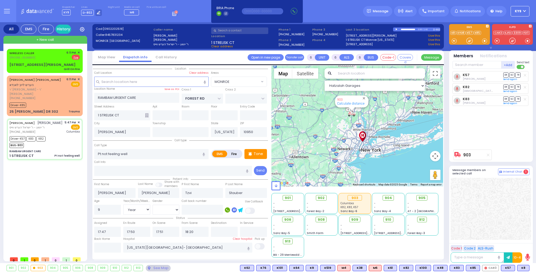
select select
radio input "true"
select select "Year"
select select "[DEMOGRAPHIC_DATA]"
select select "Hatzalah Garages"
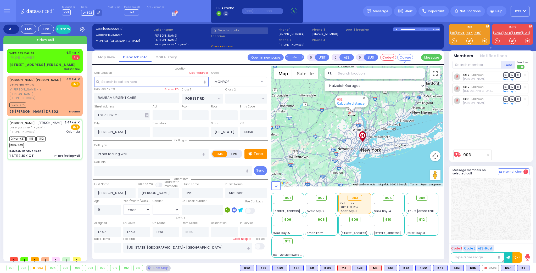
select select "MONROE"
select select
radio input "true"
select select "Year"
select select "[DEMOGRAPHIC_DATA]"
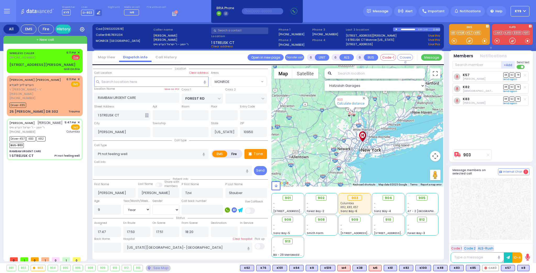
select select "Hatzalah Garages"
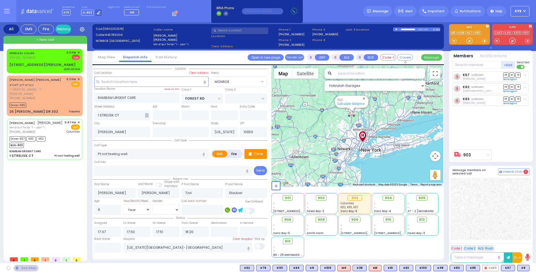
select select "MONROE"
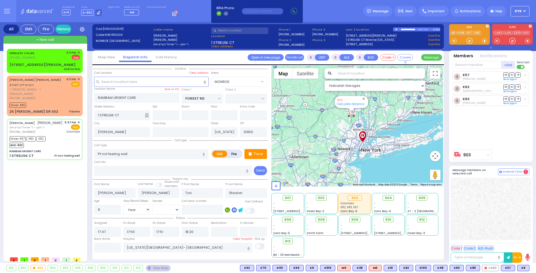
select select
radio input "true"
select select "Year"
select select "[DEMOGRAPHIC_DATA]"
select select "Hatzalah Garages"
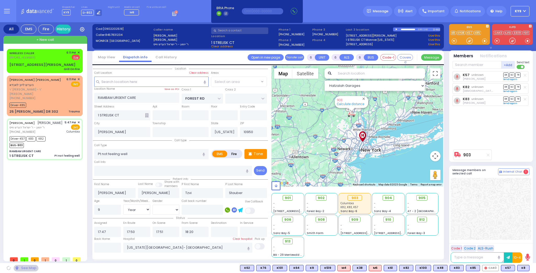
select select "MONROE"
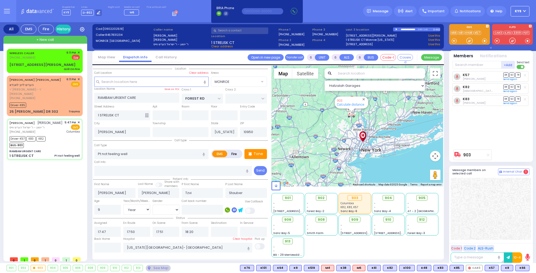
select select
radio input "true"
select select "Year"
select select "[DEMOGRAPHIC_DATA]"
select select "Hatzalah Garages"
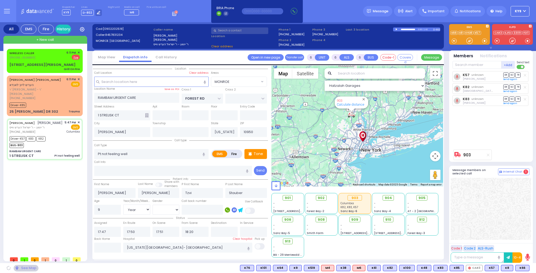
select select "MONROE"
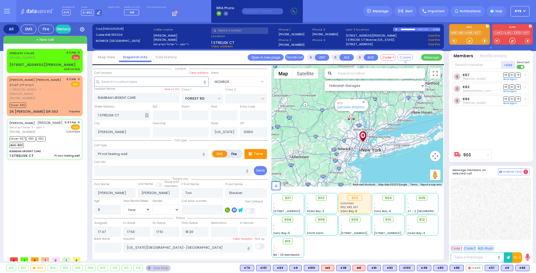
select select
radio input "true"
select select "Year"
select select "[DEMOGRAPHIC_DATA]"
select select "Hatzalah Garages"
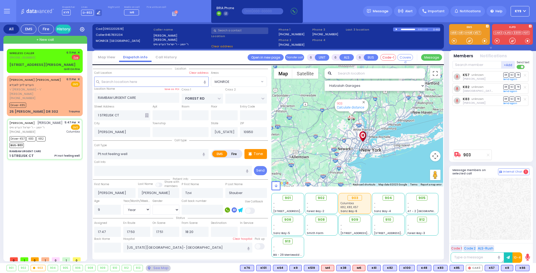
select select "MONROE"
select select
radio input "true"
select select "Year"
select select "[DEMOGRAPHIC_DATA]"
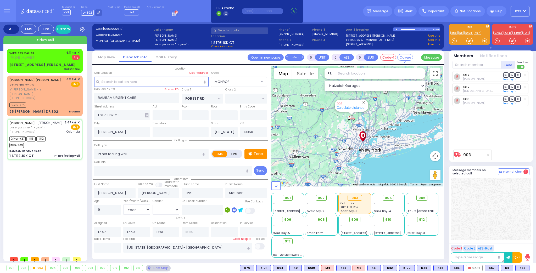
select select "Hatzalah Garages"
select select "MONROE"
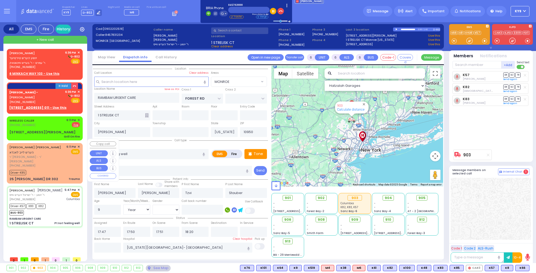
select select
radio input "true"
select select "Year"
select select "[DEMOGRAPHIC_DATA]"
select select "Hatzalah Garages"
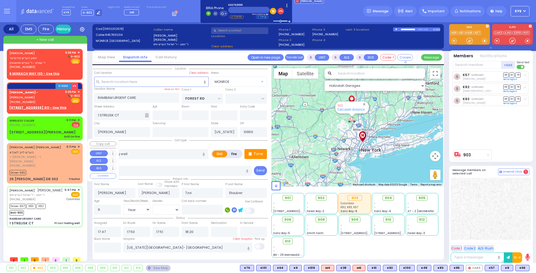
select select "MONROE"
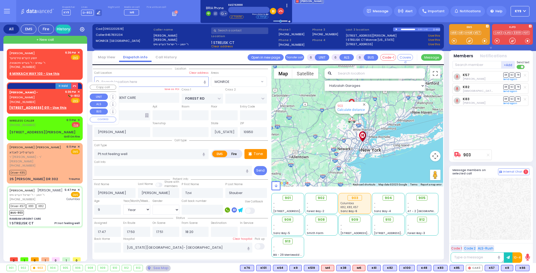
click at [62, 99] on div "Dr. Markowitz - ZelCare - ZELENKO VLADIMI (845) 782-0000" at bounding box center [36, 97] width 54 height 15
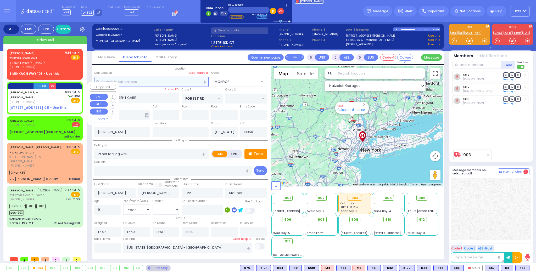
type input "2"
type input "1"
select select
radio input "true"
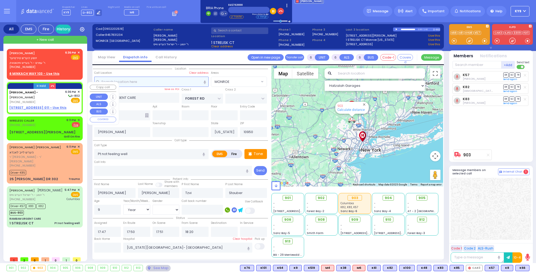
select select
type input "18:36"
select select "Hatzalah Garages"
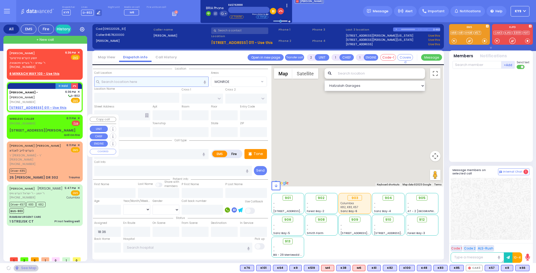
select select
radio input "true"
select select
select select "Hatzalah Garages"
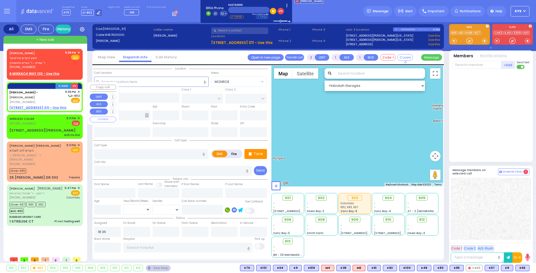
click at [42, 106] on u "3 HAMASPIK WAY 011 - Use this" at bounding box center [37, 108] width 57 height 4
select select
radio input "true"
select select
select select "Hatzalah Garages"
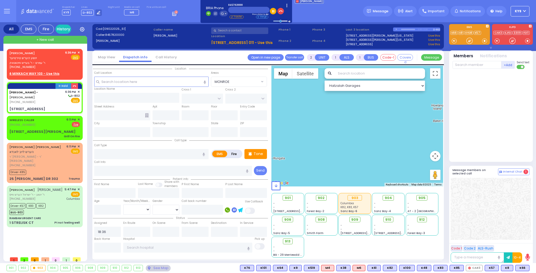
select select
radio input "true"
select select
select select "Hatzalah Garages"
type input "[STREET_ADDRESS]"
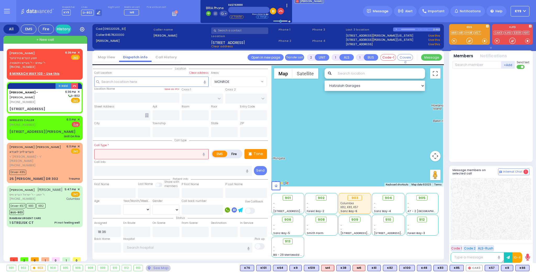
type input "011"
type input "[PERSON_NAME]"
type input "[US_STATE]"
type input "10950"
drag, startPoint x: 109, startPoint y: 214, endPoint x: 110, endPoint y: 211, distance: 2.9
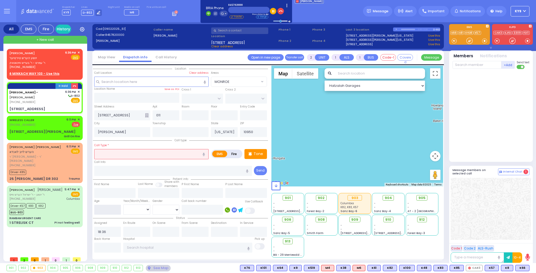
click at [109, 213] on input "number" at bounding box center [107, 210] width 27 height 10
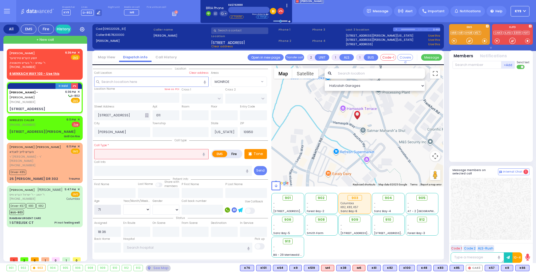
type input "71"
click at [130, 209] on select "Year Month Week Day" at bounding box center [136, 210] width 27 height 10
select select "Year"
click at [123, 205] on select "Year Month Week Day" at bounding box center [136, 210] width 27 height 10
select select
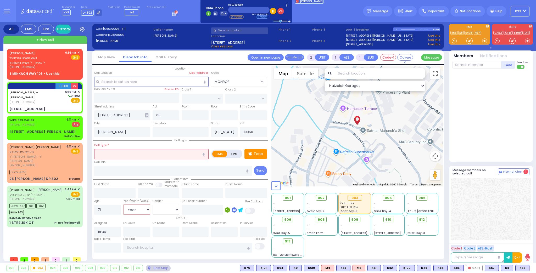
radio input "true"
select select
select select "Hatzalah Garages"
select select
radio input "true"
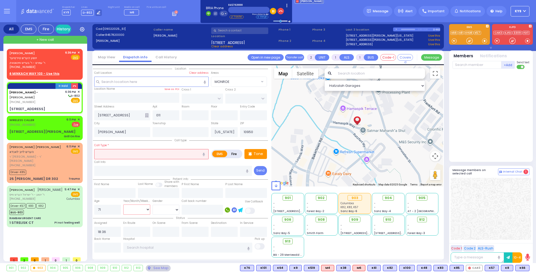
select select "Year"
select select "Hatzalah Garages"
click at [160, 209] on select "Male Female" at bounding box center [166, 210] width 27 height 10
select select "[DEMOGRAPHIC_DATA]"
click at [153, 205] on select "Male Female" at bounding box center [166, 210] width 27 height 10
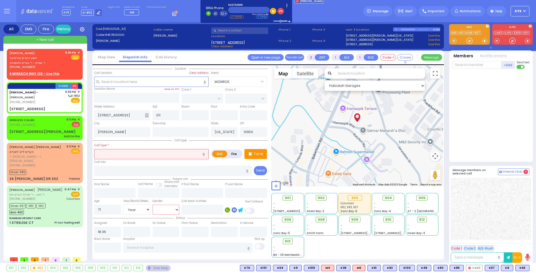
select select
radio input "true"
select select "Year"
select select "[DEMOGRAPHIC_DATA]"
select select "Hatzalah Garages"
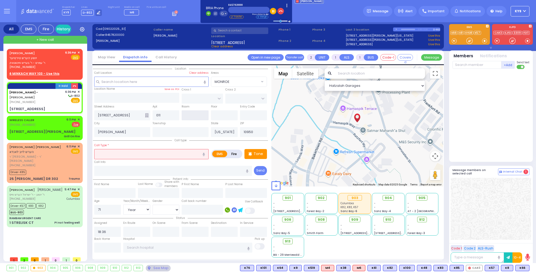
click at [190, 115] on input "text" at bounding box center [195, 115] width 27 height 10
type input "3"
click at [162, 154] on input "text" at bounding box center [151, 154] width 114 height 10
select select
radio input "true"
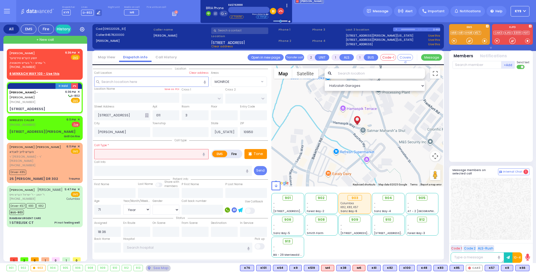
select select "Year"
select select "[DEMOGRAPHIC_DATA]"
select select "Hatzalah Garages"
type input "b"
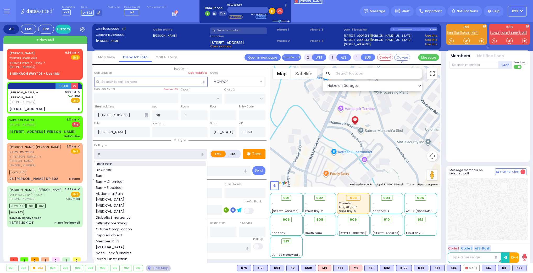
select select
radio input "true"
select select "Year"
select select "[DEMOGRAPHIC_DATA]"
select select "Hatzalah Garages"
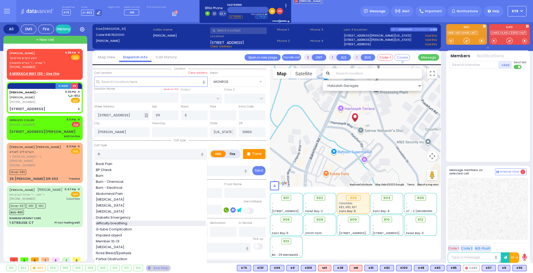
click at [113, 222] on span "difficulty breathing" at bounding box center [112, 223] width 33 height 5
type input "difficulty breathing"
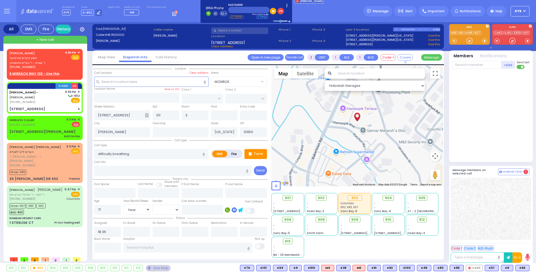
click at [241, 30] on input "text" at bounding box center [239, 30] width 57 height 7
select select
radio input "true"
select select "Year"
select select "[DEMOGRAPHIC_DATA]"
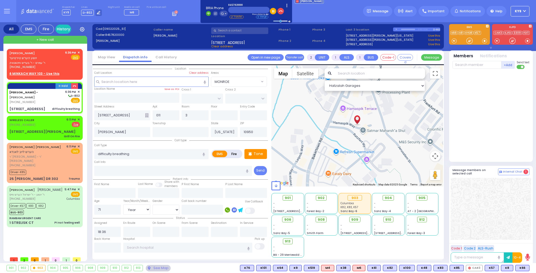
select select "Hatzalah Garages"
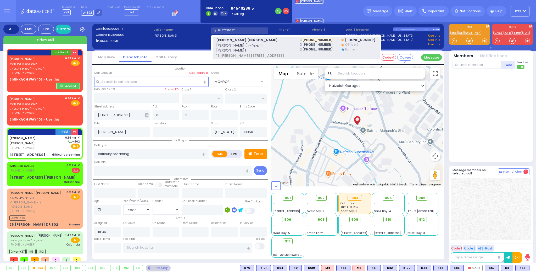
type input "8457838357"
click at [245, 42] on span "[PERSON_NAME] [PERSON_NAME]" at bounding box center [254, 40] width 77 height 5
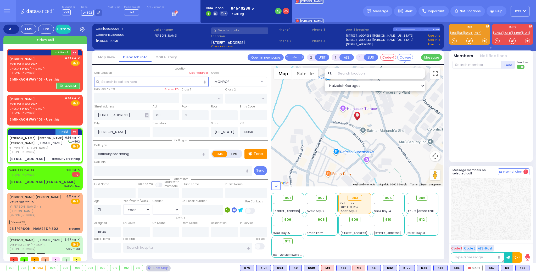
select select
radio input "true"
type input "[PERSON_NAME]"
select select "Year"
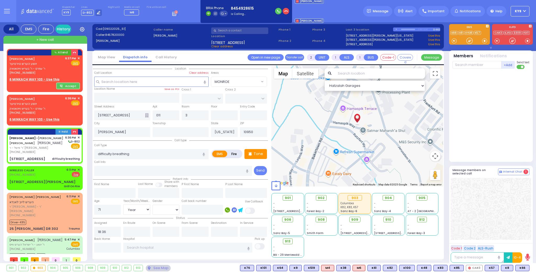
select select
select select "Hatzalah Garages"
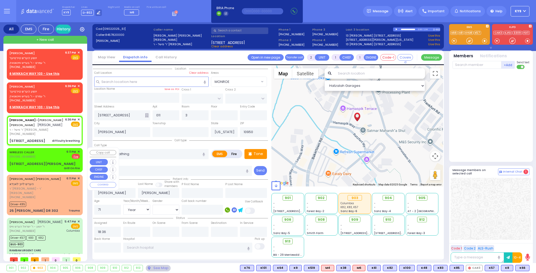
click at [57, 156] on div "WIRELESS CALLER (845) 717-1465 6:11 PM ✕ EMS Fire" at bounding box center [44, 155] width 70 height 10
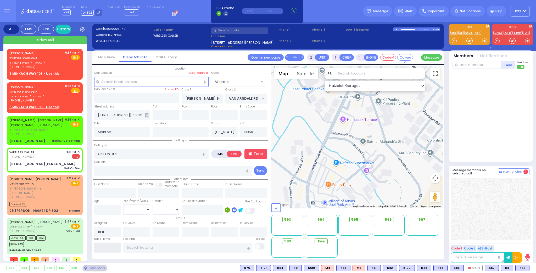
click at [103, 247] on input "text" at bounding box center [107, 248] width 27 height 10
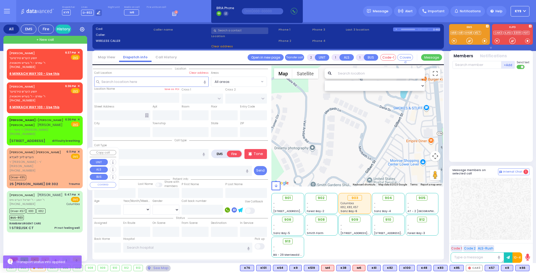
click at [54, 169] on div "(845) 662-0408" at bounding box center [36, 171] width 55 height 4
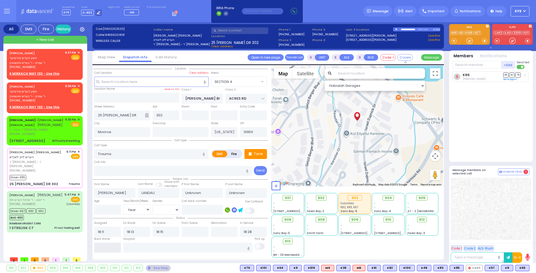
click at [105, 247] on input "text" at bounding box center [107, 248] width 27 height 10
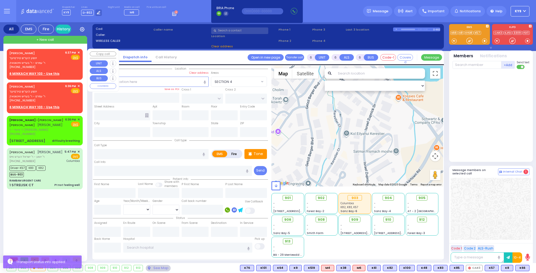
click at [79, 52] on span "✕" at bounding box center [79, 53] width 2 height 4
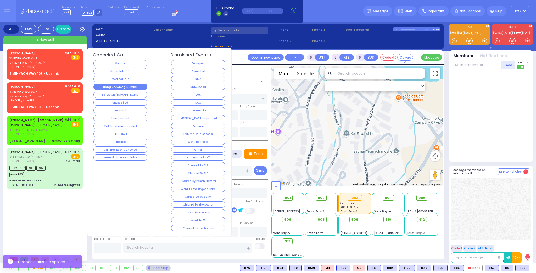
click at [111, 84] on button "Hang up/Wrong Number" at bounding box center [120, 87] width 54 height 6
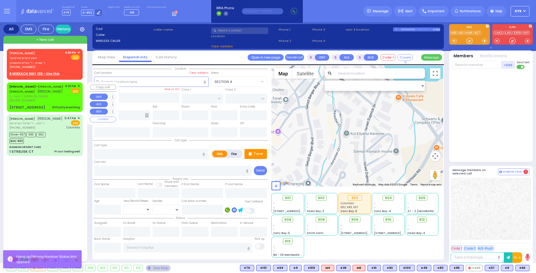
click at [46, 100] on div "[PHONE_NUMBER]" at bounding box center [36, 100] width 54 height 4
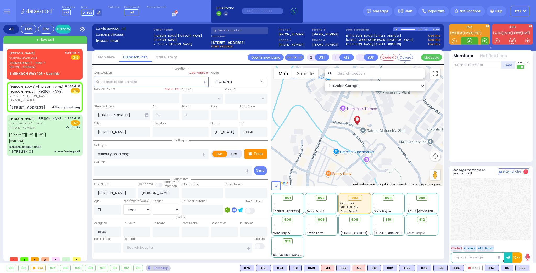
click at [485, 42] on span at bounding box center [484, 40] width 5 height 5
click at [469, 40] on div at bounding box center [469, 40] width 5 height 5
click at [484, 42] on span at bounding box center [484, 40] width 5 height 5
click at [470, 40] on div at bounding box center [469, 40] width 5 height 5
click at [485, 41] on span at bounding box center [484, 40] width 5 height 5
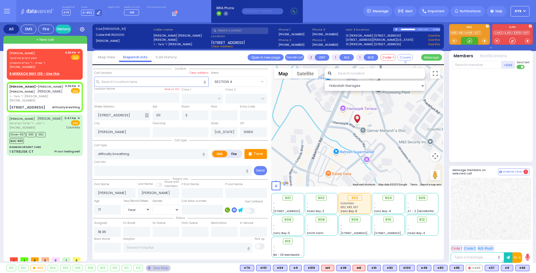
click at [468, 40] on div at bounding box center [469, 40] width 5 height 5
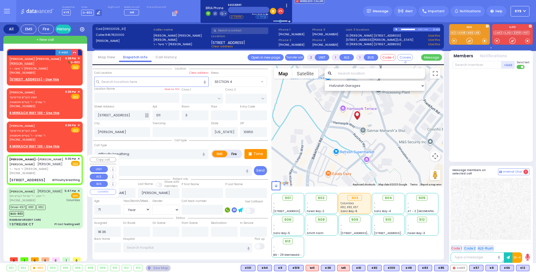
click at [60, 173] on div "[PHONE_NUMBER]" at bounding box center [36, 173] width 54 height 4
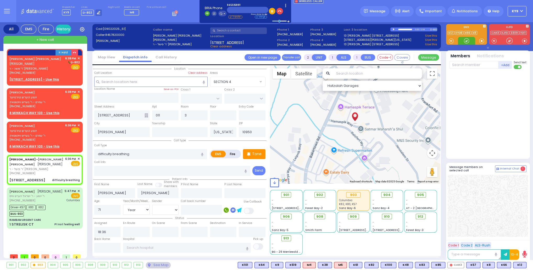
click at [465, 40] on div at bounding box center [466, 40] width 5 height 5
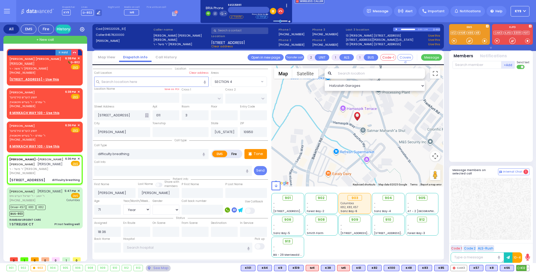
click at [524, 269] on span "K12" at bounding box center [523, 269] width 13 height 6
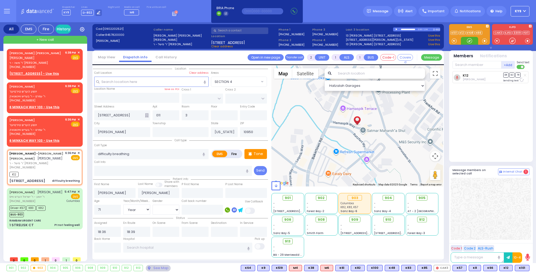
drag, startPoint x: 472, startPoint y: 42, endPoint x: 492, endPoint y: 89, distance: 51.2
click at [471, 42] on div at bounding box center [469, 40] width 5 height 5
click at [523, 270] on span "K101" at bounding box center [522, 269] width 14 height 6
click at [36, 100] on rect at bounding box center [37, 100] width 4 height 4
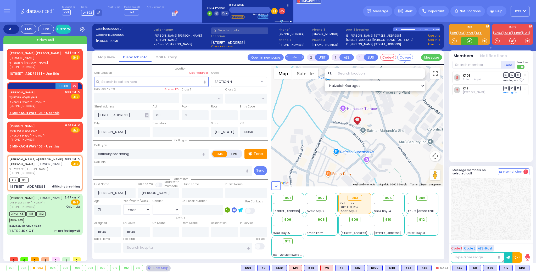
drag, startPoint x: 467, startPoint y: 40, endPoint x: 470, endPoint y: 42, distance: 3.4
click at [468, 40] on div at bounding box center [469, 40] width 5 height 5
click at [80, 52] on span "✕" at bounding box center [79, 53] width 2 height 4
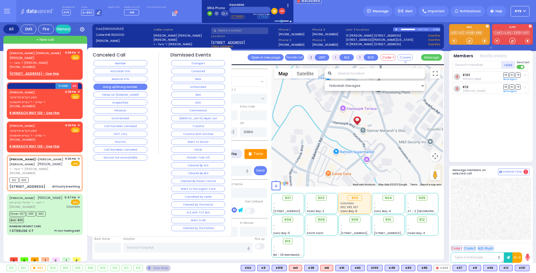
click at [114, 88] on button "Hang up/Wrong Number" at bounding box center [120, 87] width 54 height 6
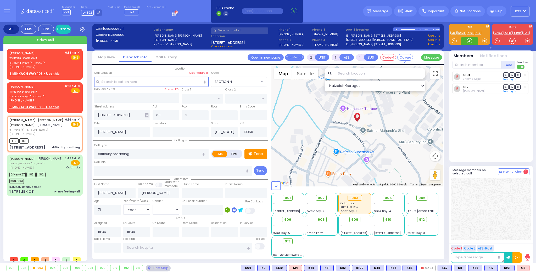
click at [467, 40] on div at bounding box center [469, 40] width 5 height 5
click at [524, 268] on span "M6" at bounding box center [523, 269] width 12 height 6
click at [37, 65] on rect at bounding box center [37, 66] width 4 height 4
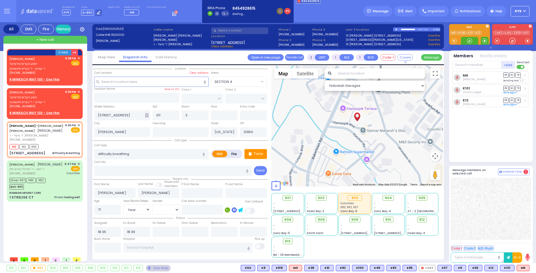
click at [486, 41] on span at bounding box center [484, 40] width 5 height 5
click at [467, 40] on div at bounding box center [469, 40] width 5 height 5
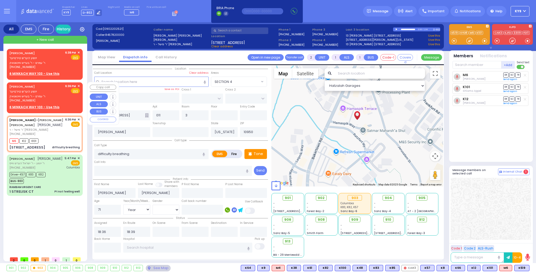
click at [78, 85] on span "✕" at bounding box center [79, 86] width 2 height 4
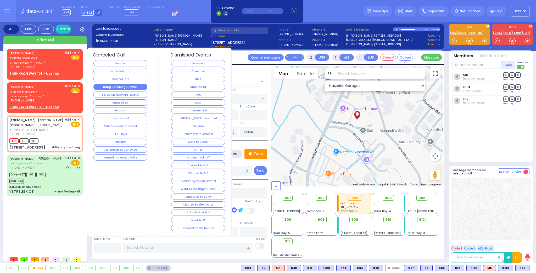
click at [99, 86] on button "Hang up/Wrong Number" at bounding box center [120, 87] width 54 height 6
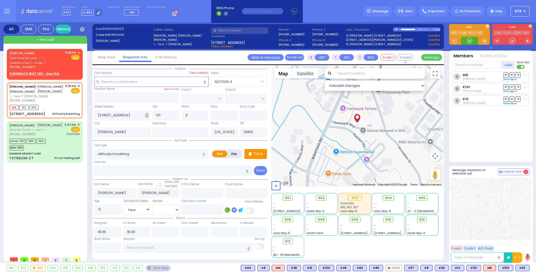
click at [469, 40] on div at bounding box center [469, 40] width 5 height 5
click at [522, 268] on span "K82" at bounding box center [523, 269] width 14 height 6
click at [529, 268] on button at bounding box center [528, 269] width 3 height 6
click at [468, 41] on div at bounding box center [469, 40] width 5 height 5
click at [469, 40] on div at bounding box center [469, 40] width 5 height 5
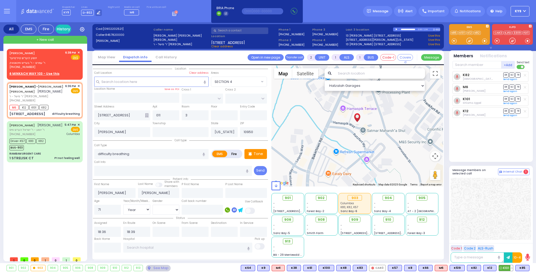
click at [512, 268] on button at bounding box center [512, 269] width 3 height 6
click at [507, 246] on icon at bounding box center [507, 244] width 5 height 5
click at [508, 237] on icon at bounding box center [507, 237] width 5 height 5
click at [483, 142] on div "K82 Shia Grunhut DR SO TR" at bounding box center [492, 114] width 78 height 86
click at [62, 102] on div "[PHONE_NUMBER]" at bounding box center [36, 100] width 54 height 4
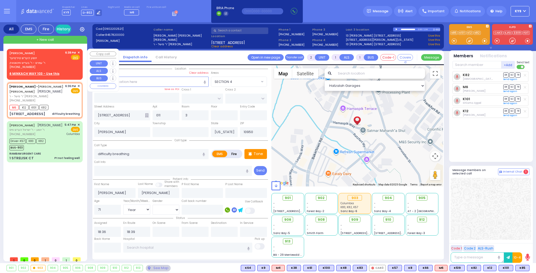
click at [79, 52] on span "✕" at bounding box center [79, 53] width 2 height 4
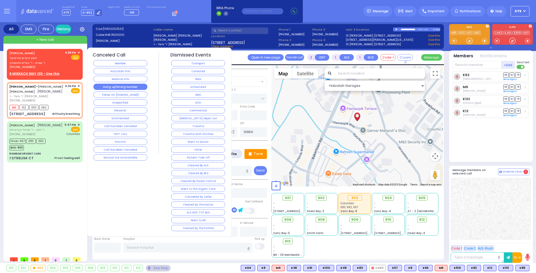
click at [107, 84] on button "Hang up/Wrong Number" at bounding box center [120, 87] width 54 height 6
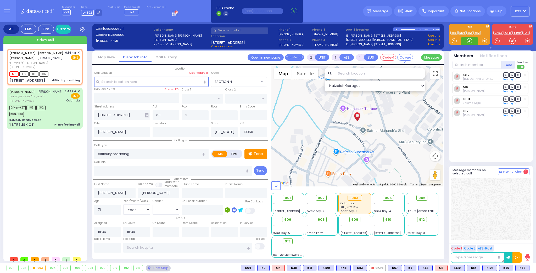
drag, startPoint x: 468, startPoint y: 39, endPoint x: 464, endPoint y: 40, distance: 3.8
click at [467, 39] on div at bounding box center [469, 40] width 5 height 5
click at [424, 220] on span "912" at bounding box center [424, 219] width 6 height 5
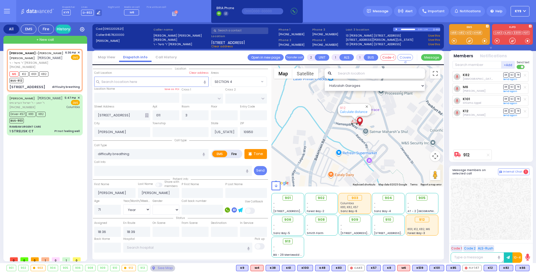
select select
select select "Year"
type input "6"
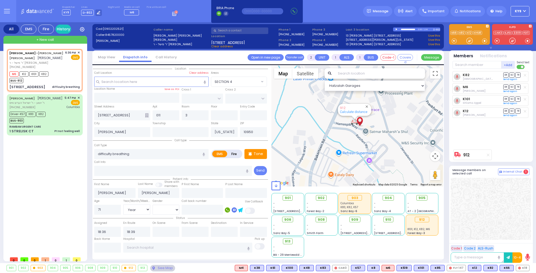
select select
radio input "true"
type input "Unknown"
select select "Year"
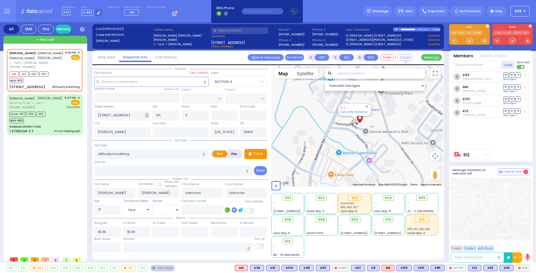
select select "Hatzalah Garages"
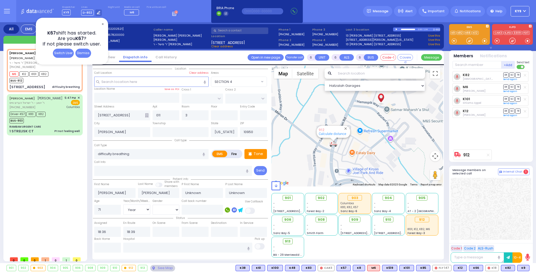
select select
radio input "true"
type input "Bluma"
type input "[PERSON_NAME]"
select select "Year"
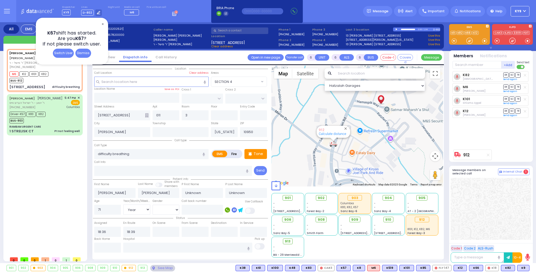
select select "[DEMOGRAPHIC_DATA]"
select select "Hatzalah Garages"
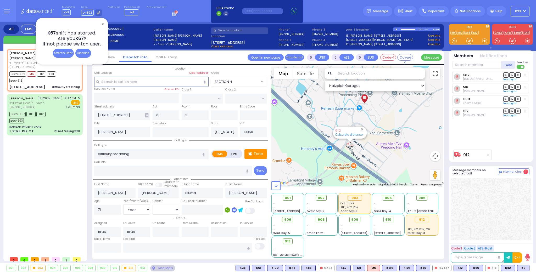
select select
radio input "true"
select select "Year"
select select "[DEMOGRAPHIC_DATA]"
type input "18:41"
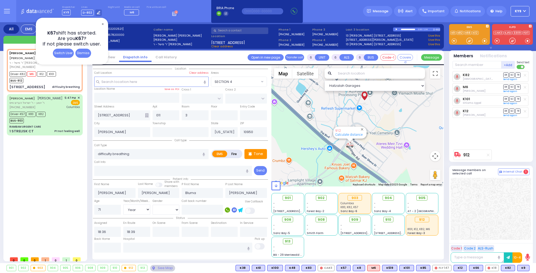
type input "19:00"
select select "Hatzalah Garages"
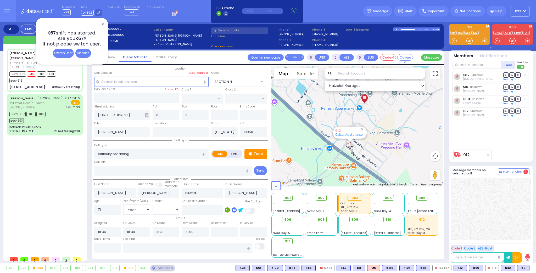
select select
radio input "true"
select select "Year"
select select "[DEMOGRAPHIC_DATA]"
select select "Hatzalah Garages"
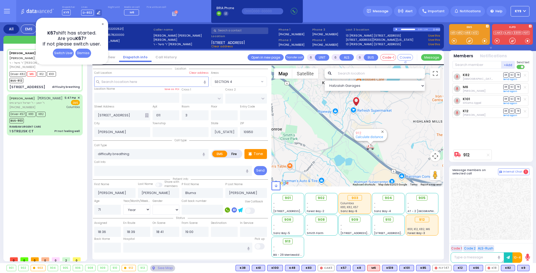
select select
radio input "true"
select select "Year"
select select "[DEMOGRAPHIC_DATA]"
select select "Hatzalah Garages"
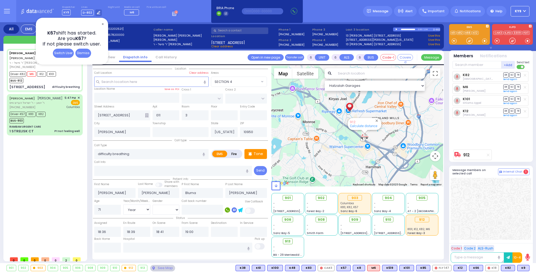
select select
radio input "true"
select select "Year"
select select "[DEMOGRAPHIC_DATA]"
select select "Hatzalah Garages"
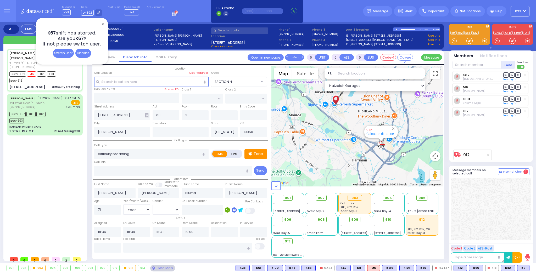
select select
radio input "true"
select select "Year"
select select "[DEMOGRAPHIC_DATA]"
select select "Hatzalah Garages"
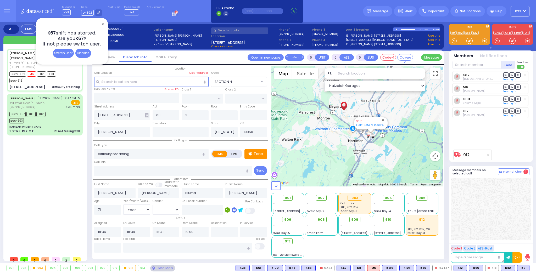
select select
radio input "true"
select select "Year"
select select "[DEMOGRAPHIC_DATA]"
type input "[GEOGRAPHIC_DATA] [STREET_ADDRESS][GEOGRAPHIC_DATA] Suffern"
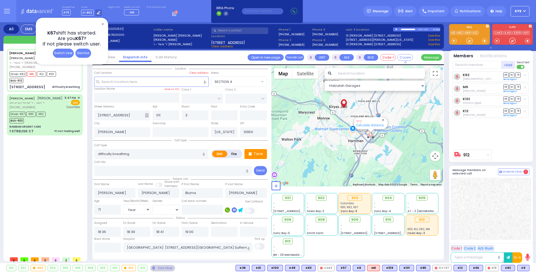
select select "Hatzalah Garages"
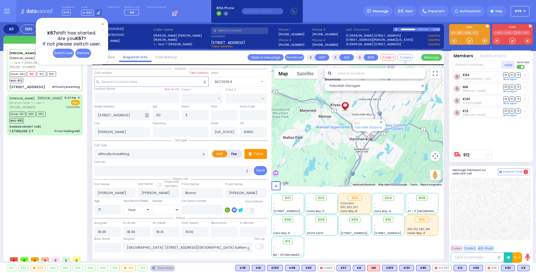
select select
radio input "true"
select select "Year"
select select "[DEMOGRAPHIC_DATA]"
select select "Hatzalah Garages"
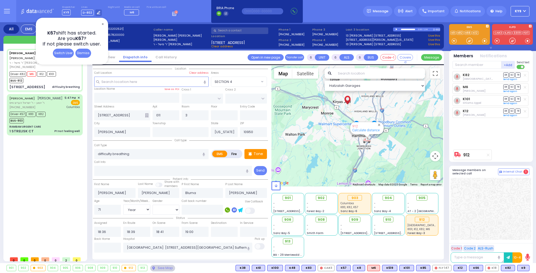
select select
radio input "true"
select select "Year"
select select "[DEMOGRAPHIC_DATA]"
select select "Hatzalah Garages"
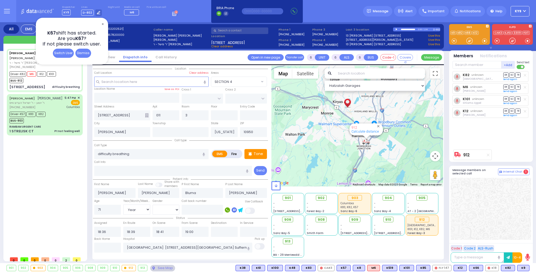
select select
radio input "true"
select select "Year"
select select "[DEMOGRAPHIC_DATA]"
select select "Hatzalah Garages"
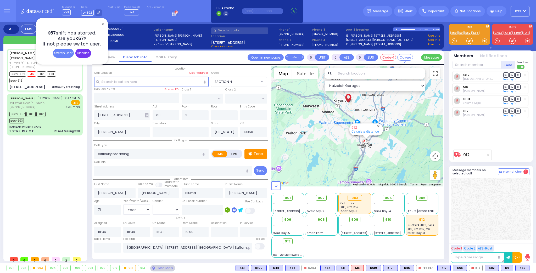
click at [89, 54] on div "Dismiss" at bounding box center [83, 53] width 16 height 9
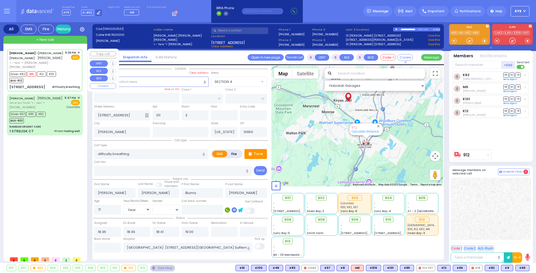
click at [59, 74] on div "Driver-K82 M6 K12 K101 BUS-912" at bounding box center [44, 76] width 70 height 13
select select
radio input "true"
select select "Year"
select select "[DEMOGRAPHIC_DATA]"
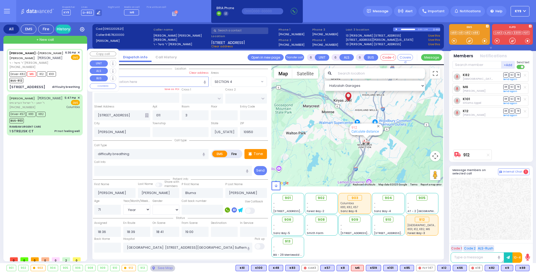
select select "Hatzalah Garages"
click at [68, 123] on div "Driver-K57 K83 K82 BUS-903" at bounding box center [44, 116] width 70 height 13
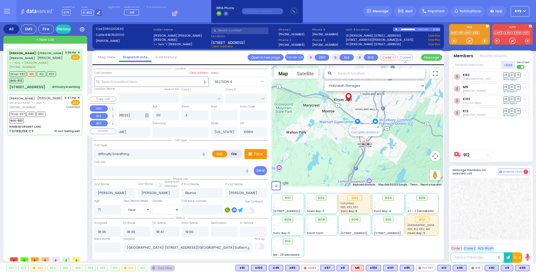
select select
type input "Pt not feeling well"
radio input "true"
type input "[PERSON_NAME]"
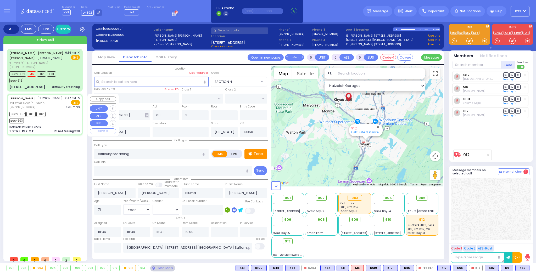
type input "Tzvi"
type input "Stauber"
type input "9"
select select "Year"
select select "[DEMOGRAPHIC_DATA]"
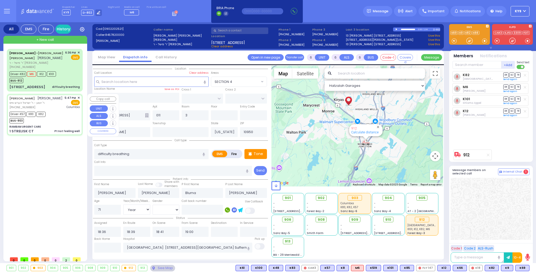
type input "17:47"
type input "17:50"
type input "17:51"
type input "18:20"
type input "[US_STATE][GEOGRAPHIC_DATA]- [GEOGRAPHIC_DATA]"
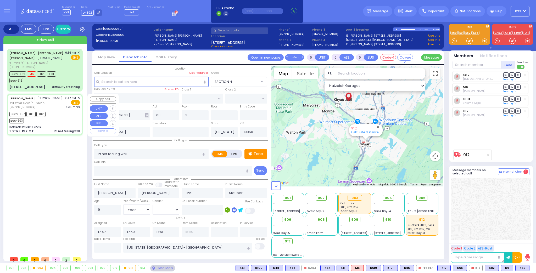
select select "Hatzalah Garages"
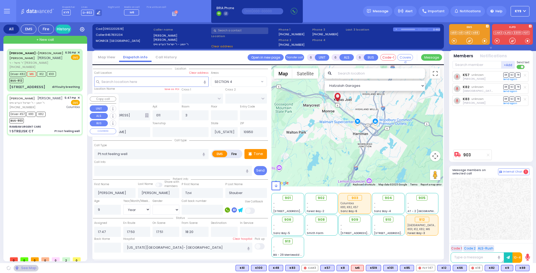
type input "RAMBAM URGENT CARE"
type input "FOREST RD"
type input "1 STRELISK CT"
select select "MONROE"
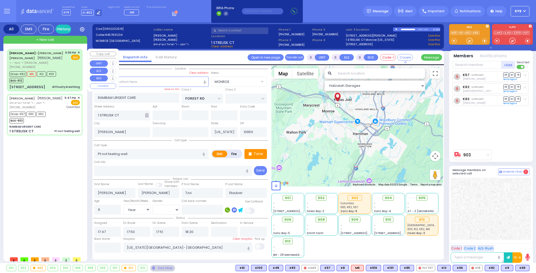
click at [61, 69] on div "[PHONE_NUMBER]" at bounding box center [36, 67] width 54 height 4
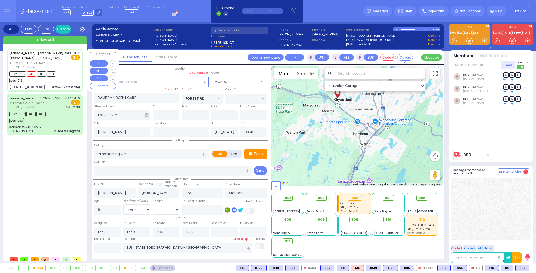
select select
type input "difficulty breathing"
radio input "true"
type input "[PERSON_NAME]"
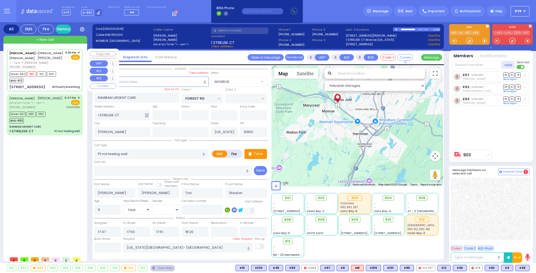
type input "Bluma"
type input "[PERSON_NAME]"
type input "71"
select select "Year"
select select "[DEMOGRAPHIC_DATA]"
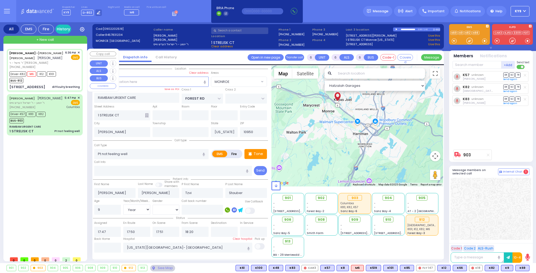
type input "18:36"
type input "18:39"
type input "18:41"
type input "19:00"
type input "[GEOGRAPHIC_DATA] [STREET_ADDRESS][GEOGRAPHIC_DATA] Suffern"
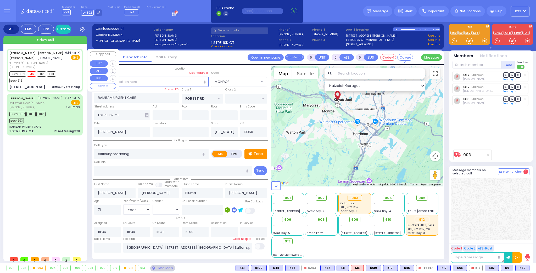
type input "[STREET_ADDRESS]"
type input "011"
type input "3"
select select "Hatzalah Garages"
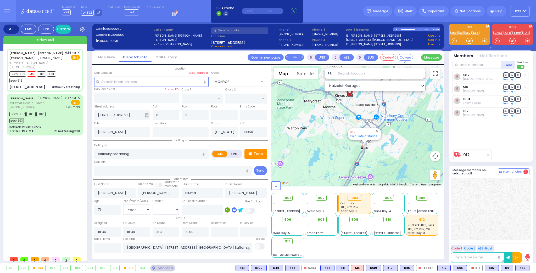
select select
radio input "true"
select select "Year"
select select "[DEMOGRAPHIC_DATA]"
select select "Hatzalah Garages"
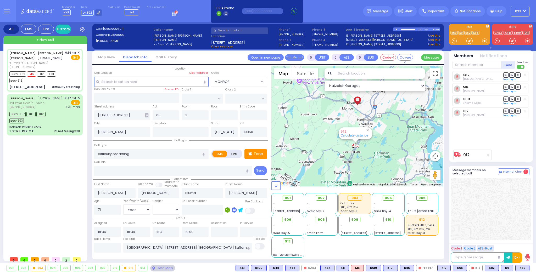
select select
radio input "true"
select select "Year"
select select "[DEMOGRAPHIC_DATA]"
select select "Hatzalah Garages"
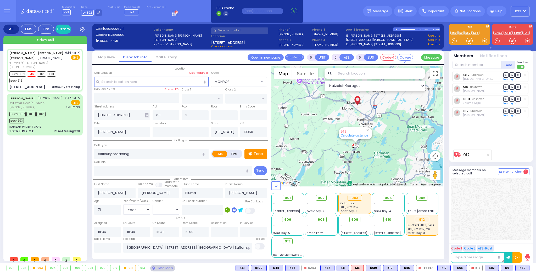
select select
radio input "true"
select select "Year"
select select "[DEMOGRAPHIC_DATA]"
select select "Hatzalah Garages"
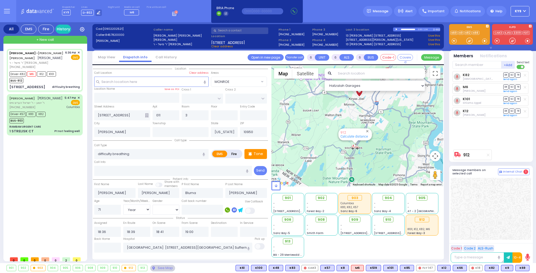
select select
radio input "true"
select select "Year"
select select "[DEMOGRAPHIC_DATA]"
select select "Hatzalah Garages"
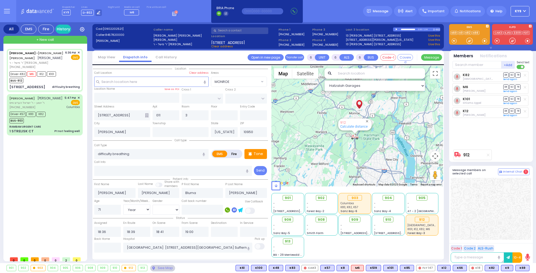
select select
radio input "true"
select select "Year"
select select "[DEMOGRAPHIC_DATA]"
select select "Hatzalah Garages"
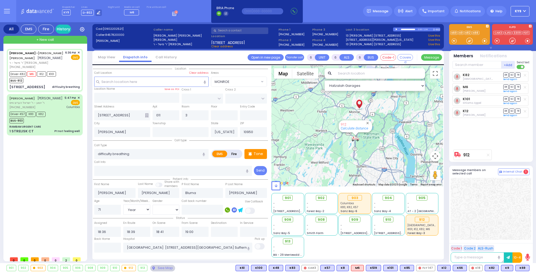
select select
radio input "true"
select select "Year"
select select "[DEMOGRAPHIC_DATA]"
select select "Hatzalah Garages"
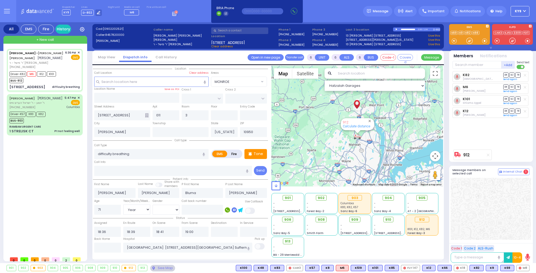
select select
radio input "true"
select select "Year"
select select "[DEMOGRAPHIC_DATA]"
select select "Hatzalah Garages"
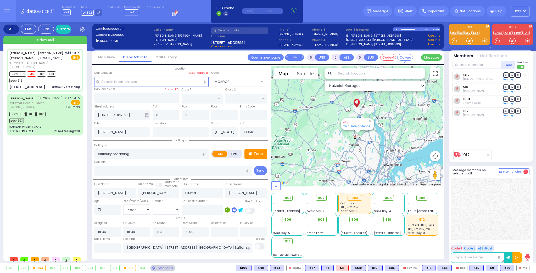
select select
radio input "true"
select select "Year"
select select "[DEMOGRAPHIC_DATA]"
select select "Hatzalah Garages"
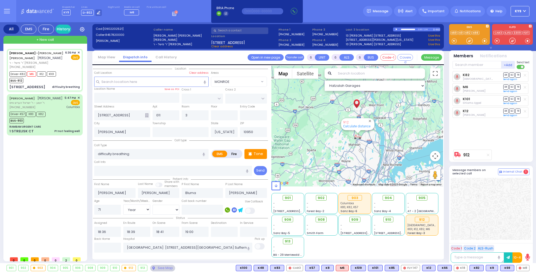
select select
radio input "true"
select select "Year"
select select "[DEMOGRAPHIC_DATA]"
select select "Hatzalah Garages"
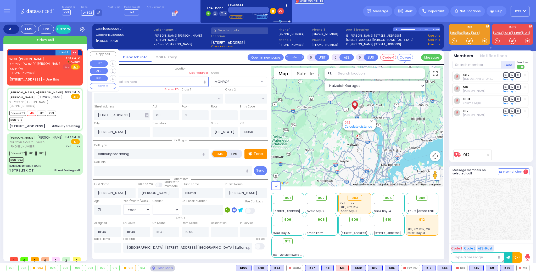
click at [69, 67] on span "Fire" at bounding box center [67, 66] width 8 height 5
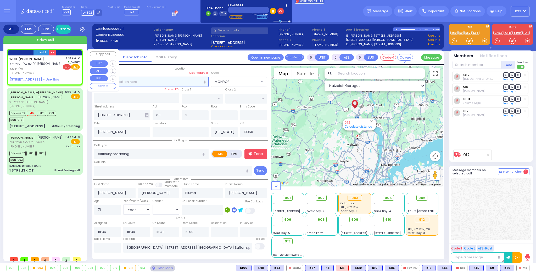
type input "2"
type input "1"
select select
radio input "false"
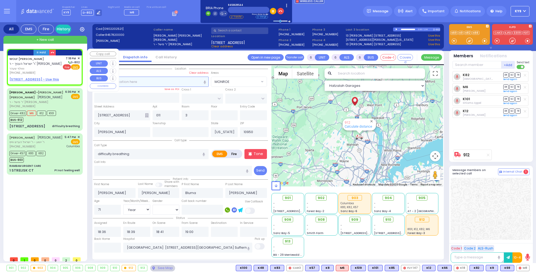
radio input "true"
type input "WOLF"
type input "[PERSON_NAME]"
select select
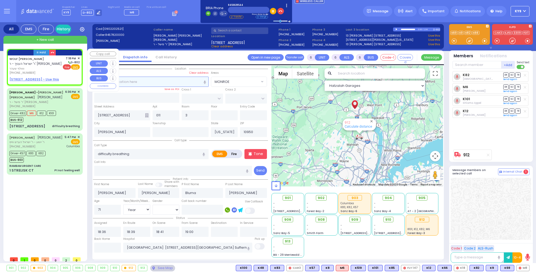
type input "19:18"
select select "Hatzalah Garages"
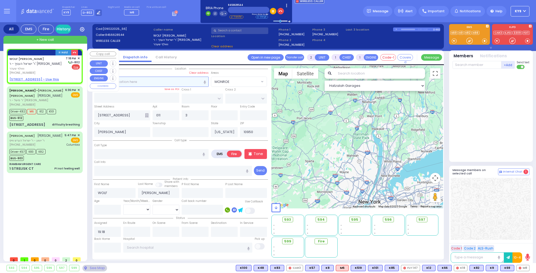
select select
radio input "true"
select select
select select "Hatzalah Garages"
click at [43, 79] on u "[STREET_ADDRESS] - Use this" at bounding box center [33, 79] width 49 height 4
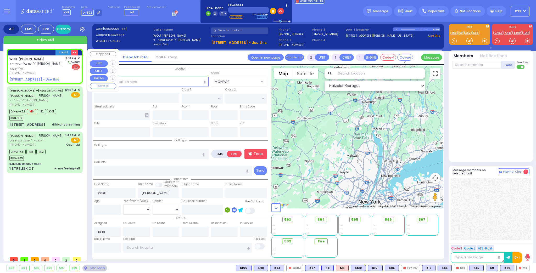
select select
radio input "true"
select select
select select "Hatzalah Garages"
select select
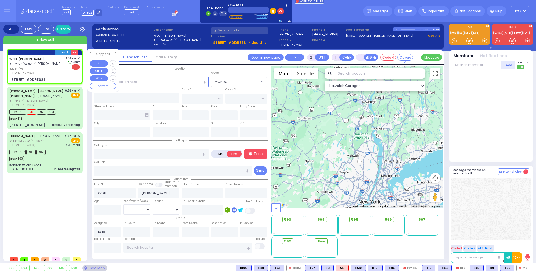
radio input "true"
select select
type input "[PERSON_NAME]"
type input "[GEOGRAPHIC_DATA]"
type input "[STREET_ADDRESS]"
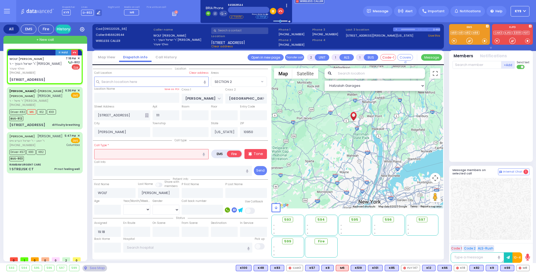
click at [123, 156] on input "text" at bounding box center [151, 154] width 114 height 10
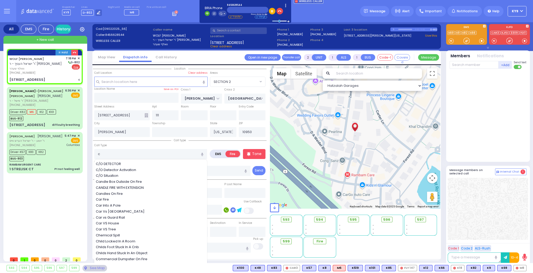
click at [101, 162] on span "C/O DETECTOR" at bounding box center [109, 164] width 27 height 5
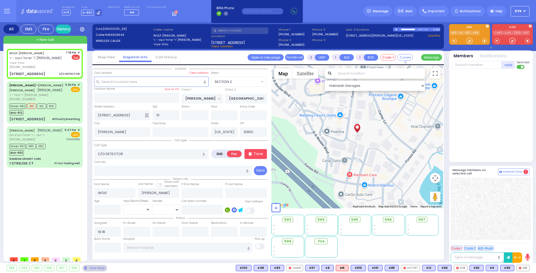
click at [528, 41] on span at bounding box center [527, 40] width 5 height 5
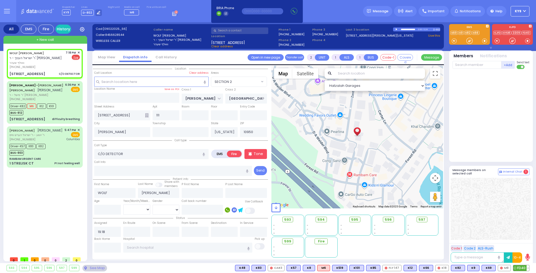
click at [526, 270] on span "FD40" at bounding box center [521, 269] width 16 height 6
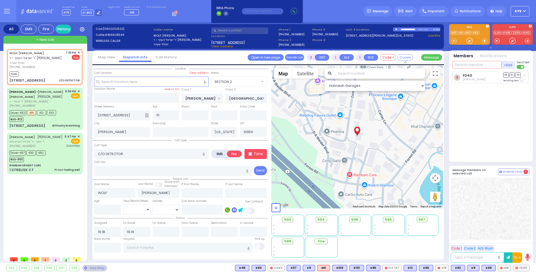
click at [474, 67] on input "text" at bounding box center [477, 65] width 49 height 8
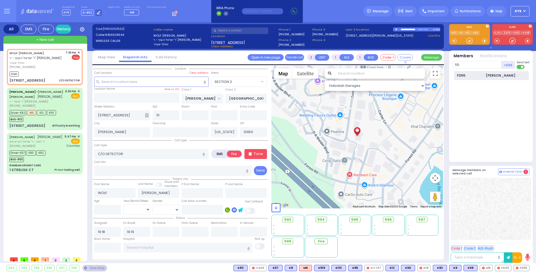
click at [488, 75] on div "[PERSON_NAME]" at bounding box center [501, 75] width 30 height 5
click at [473, 65] on input "text" at bounding box center [477, 65] width 49 height 8
click at [469, 75] on div "FD23" at bounding box center [470, 75] width 26 height 5
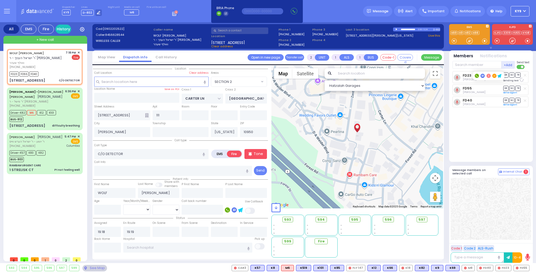
select select "SECTION 2"
select select
click at [465, 64] on input "text" at bounding box center [477, 65] width 49 height 8
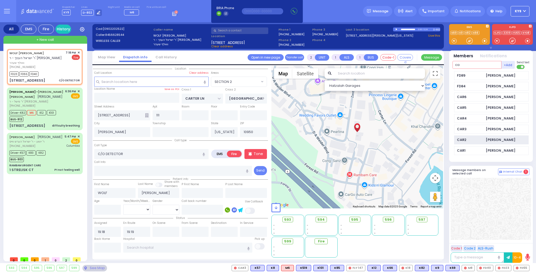
type input "ca"
click at [472, 138] on div "CAR2" at bounding box center [470, 139] width 26 height 5
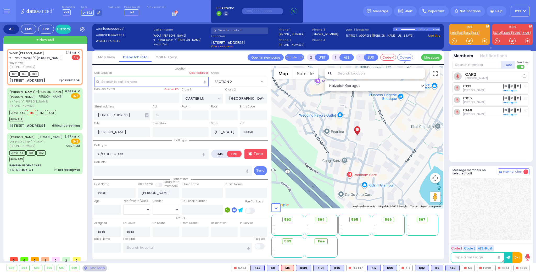
select select
radio input "true"
select select
select select "Hatzalah Garages"
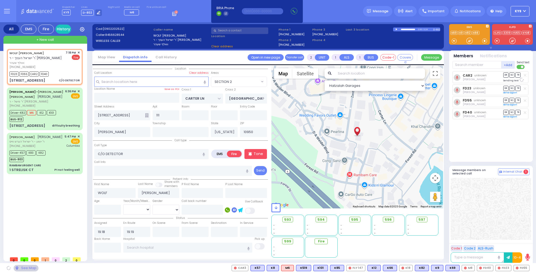
select select "SECTION 2"
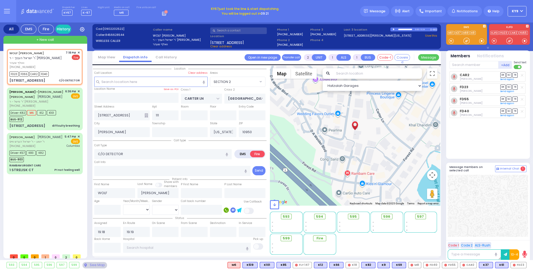
click at [519, 10] on button "KY9" at bounding box center [517, 11] width 19 height 10
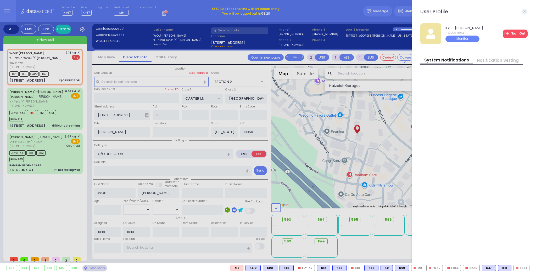
click at [521, 33] on link "Sign Out" at bounding box center [515, 34] width 25 height 8
